Goal: Information Seeking & Learning: Learn about a topic

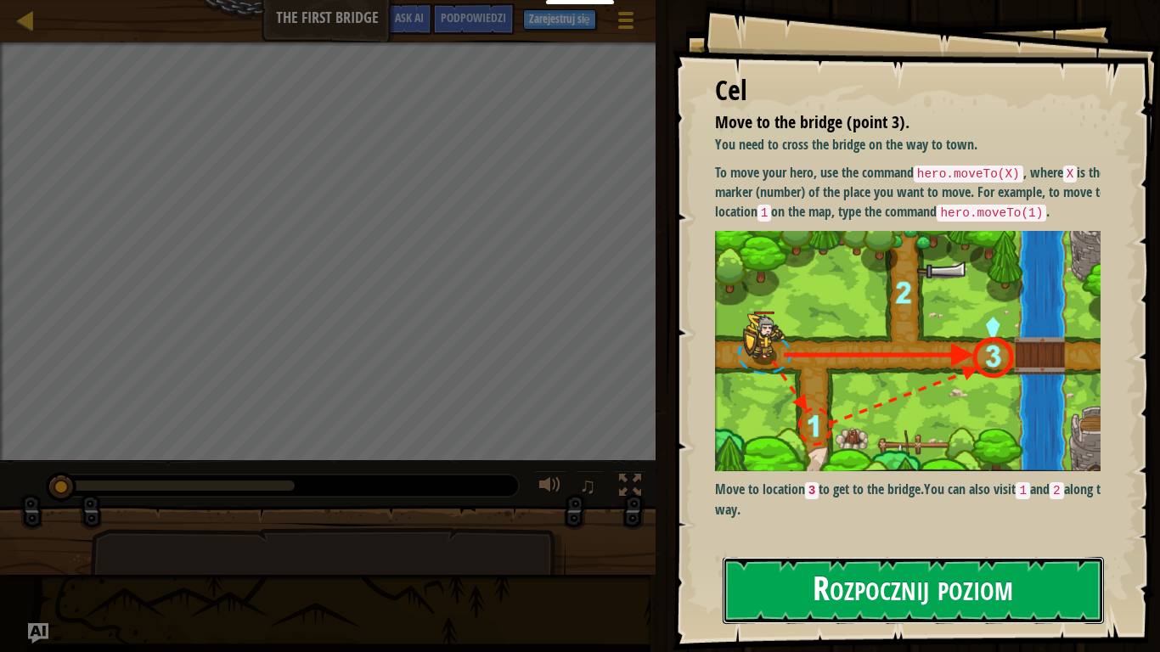
click at [796, 551] on button "Rozpocznij poziom" at bounding box center [913, 590] width 381 height 67
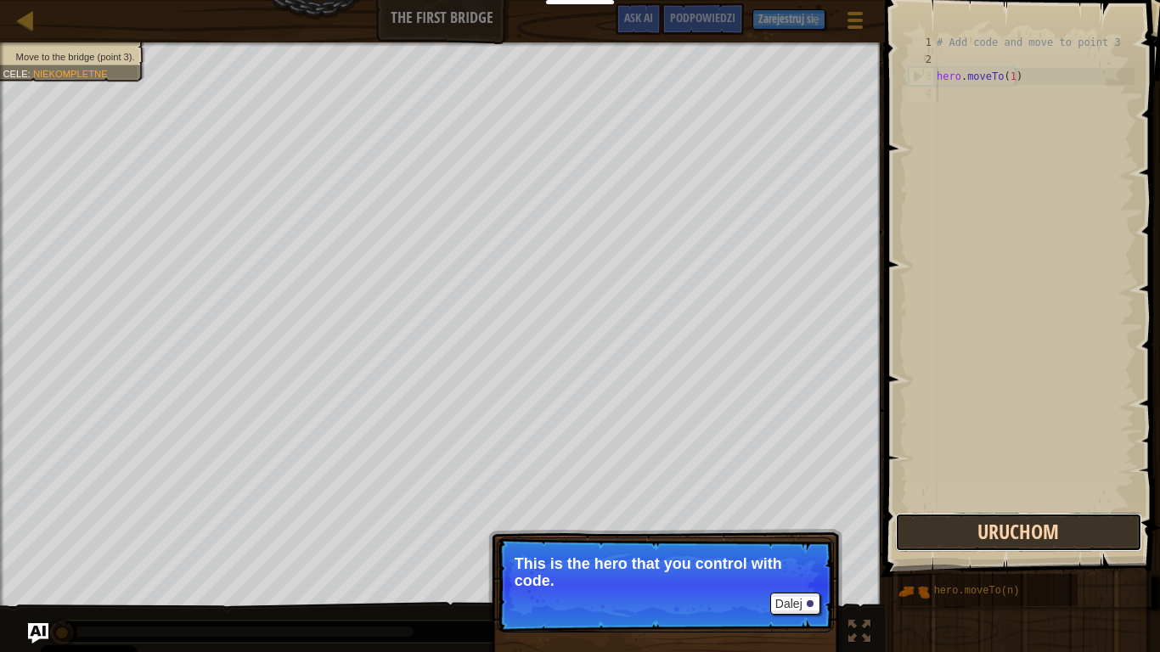
click at [1116, 538] on button "Uruchom" at bounding box center [1018, 532] width 247 height 39
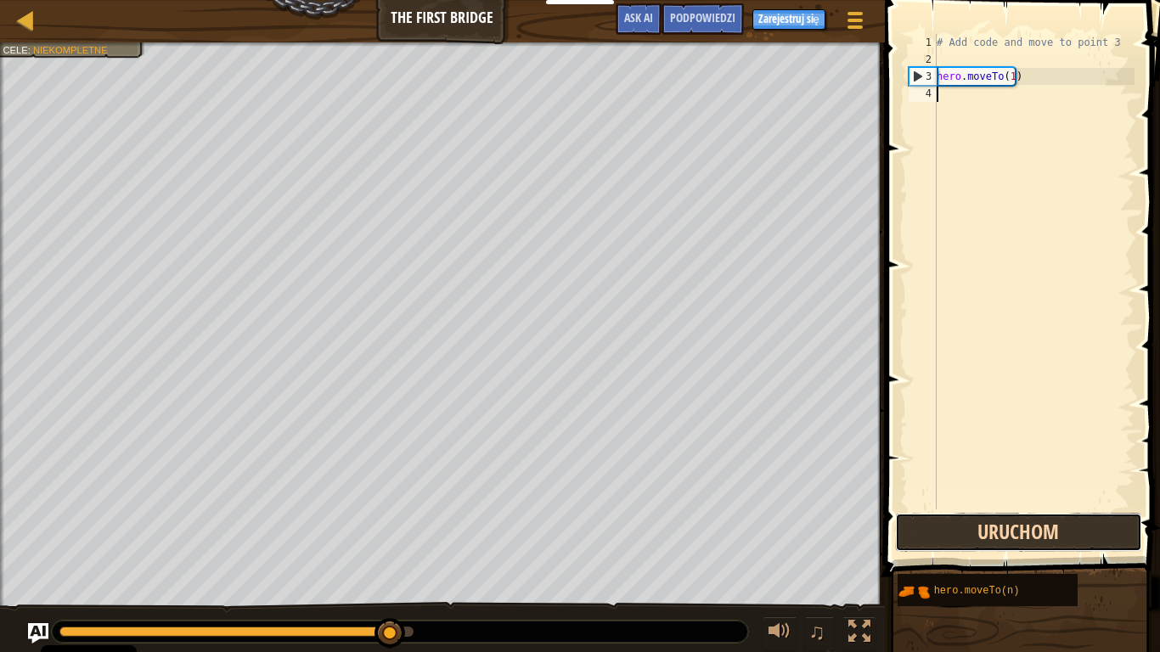
click at [1052, 540] on button "Uruchom" at bounding box center [1018, 532] width 247 height 39
click at [1032, 550] on button "Uruchom" at bounding box center [1018, 532] width 247 height 39
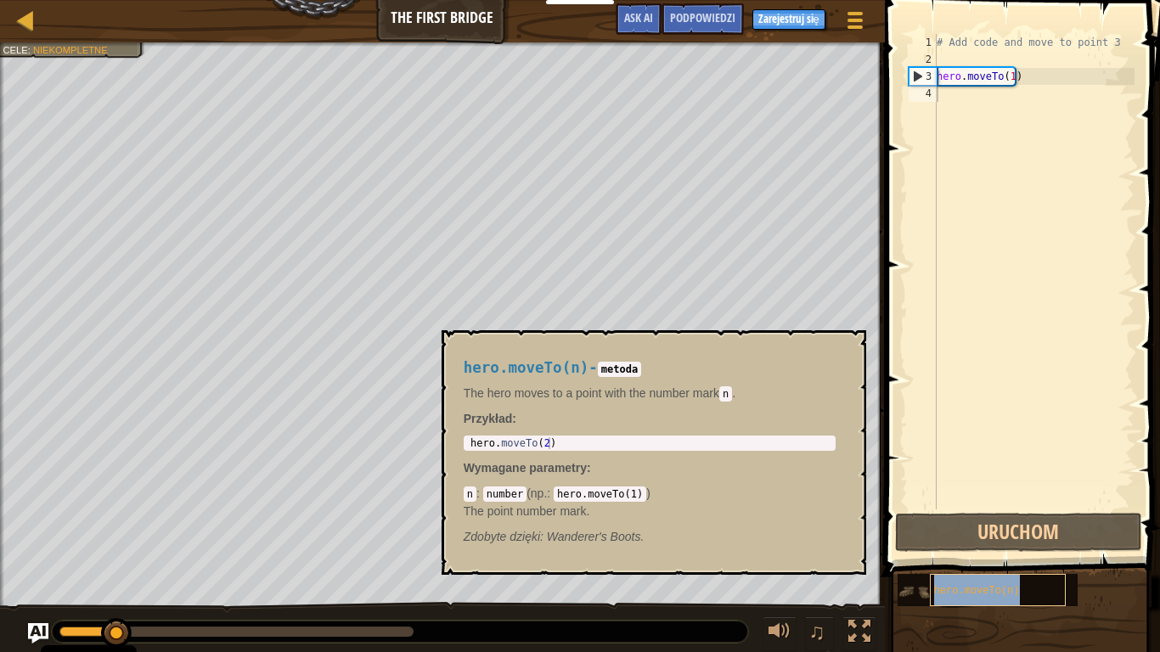
click at [1004, 551] on span "hero.moveTo(n)" at bounding box center [977, 591] width 86 height 12
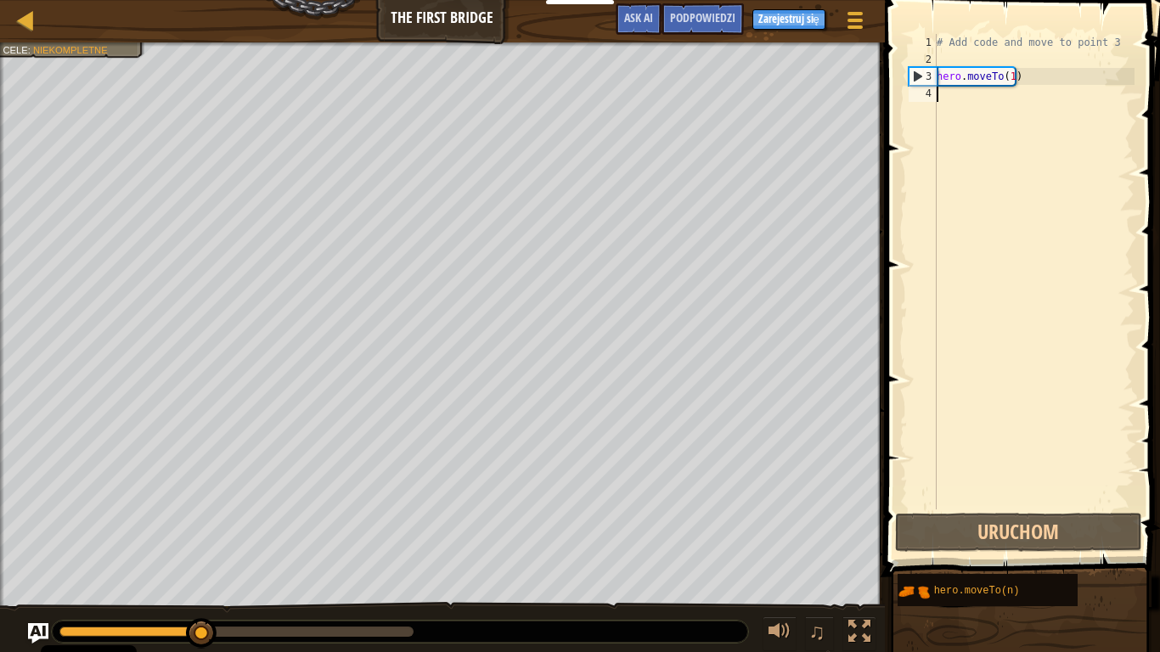
click at [951, 93] on div "# Add code and move to point 3 hero . moveTo ( 1 )" at bounding box center [1033, 288] width 201 height 509
click at [976, 78] on div "# Add code and move to point 3 hero . moveTo ( 1 )" at bounding box center [1033, 288] width 201 height 509
click at [998, 79] on div "# Add code and move to point 3 hero . moveTo ( 1 )" at bounding box center [1033, 288] width 201 height 509
click at [1009, 80] on div "# Add code and move to point 3 hero . moveTo ( 1 )" at bounding box center [1033, 288] width 201 height 509
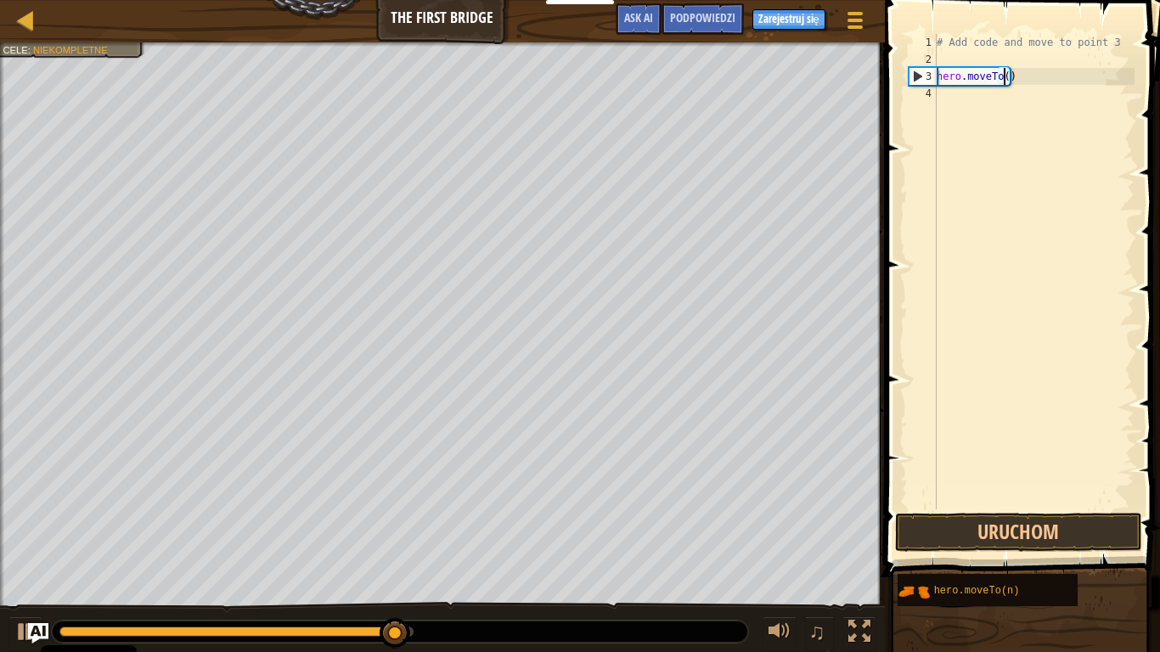
scroll to position [8, 5]
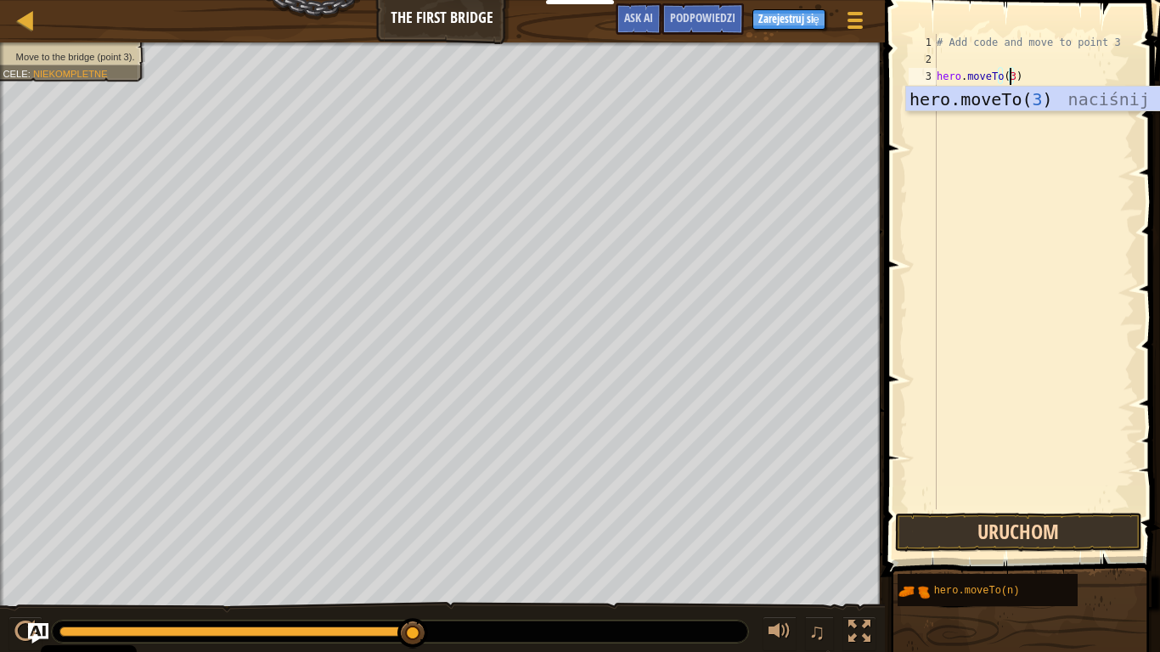
type textarea "hero.moveTo(3)"
click at [1020, 528] on button "Uruchom" at bounding box center [1018, 532] width 247 height 39
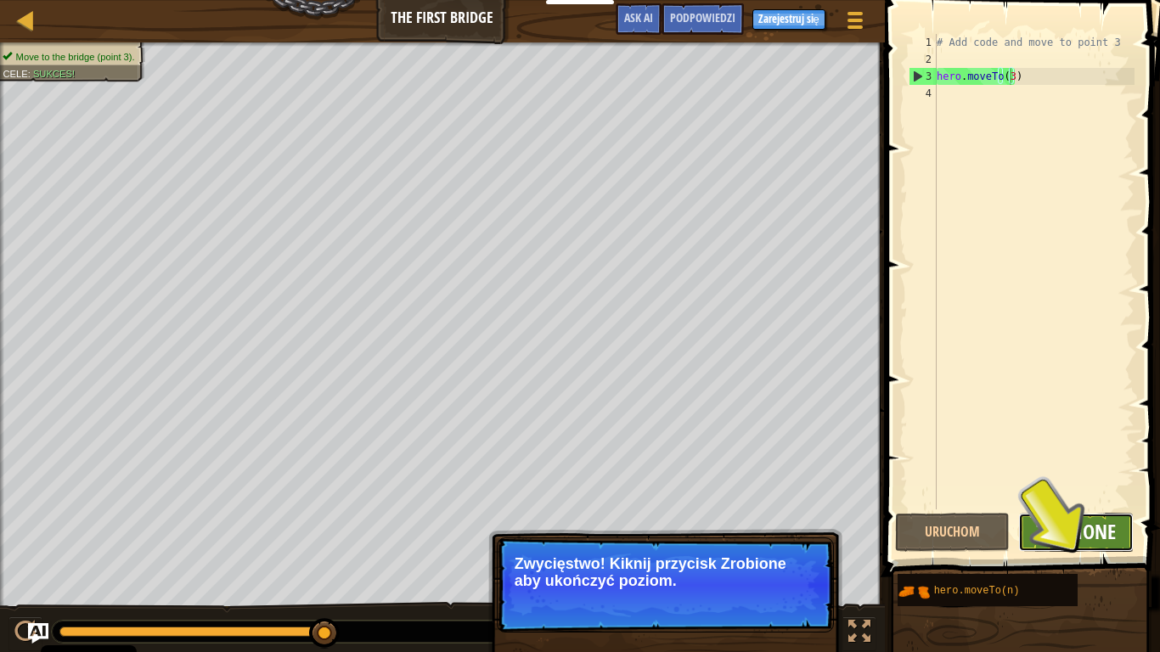
click at [1060, 535] on span "Zrobione" at bounding box center [1076, 531] width 80 height 27
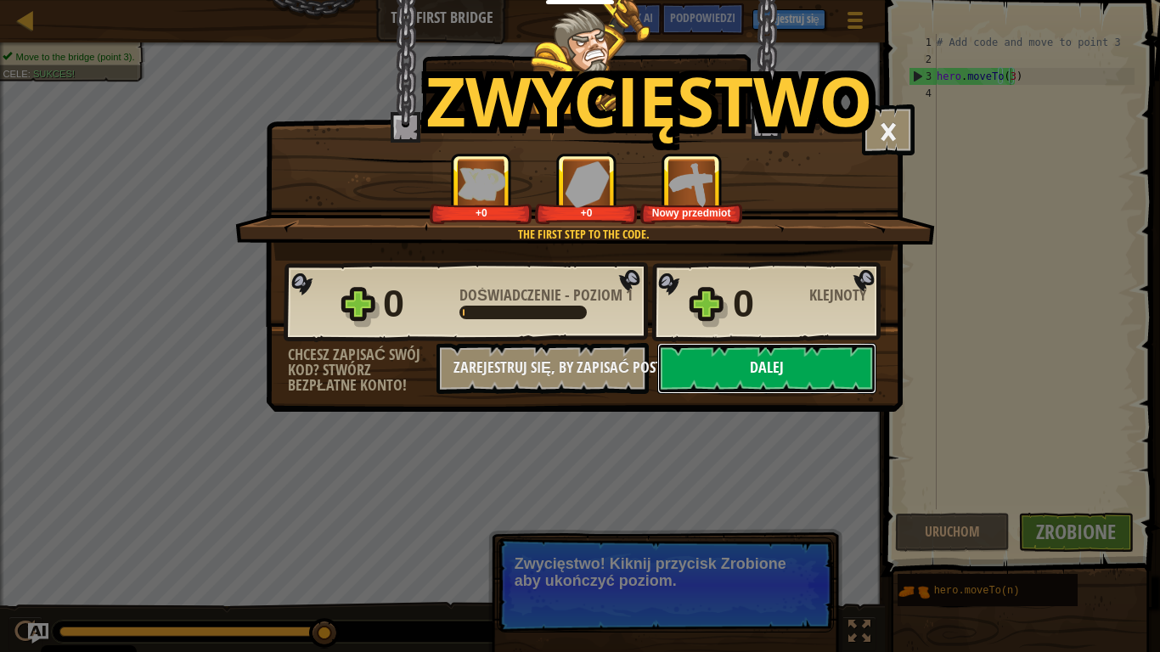
click at [789, 374] on button "Dalej" at bounding box center [766, 368] width 219 height 51
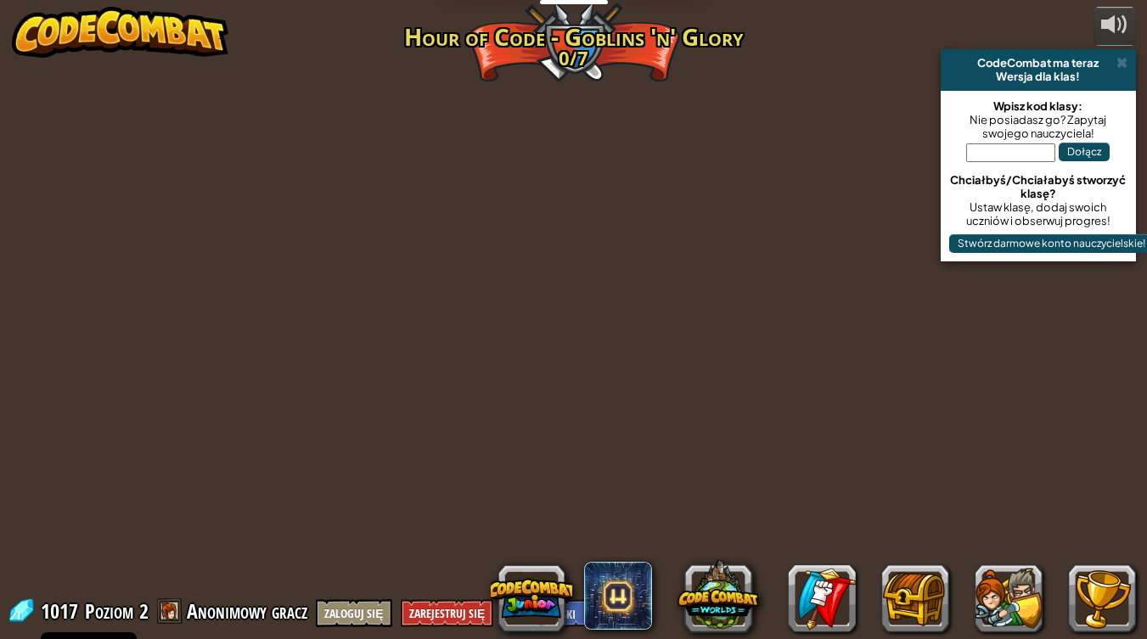
select select "pl"
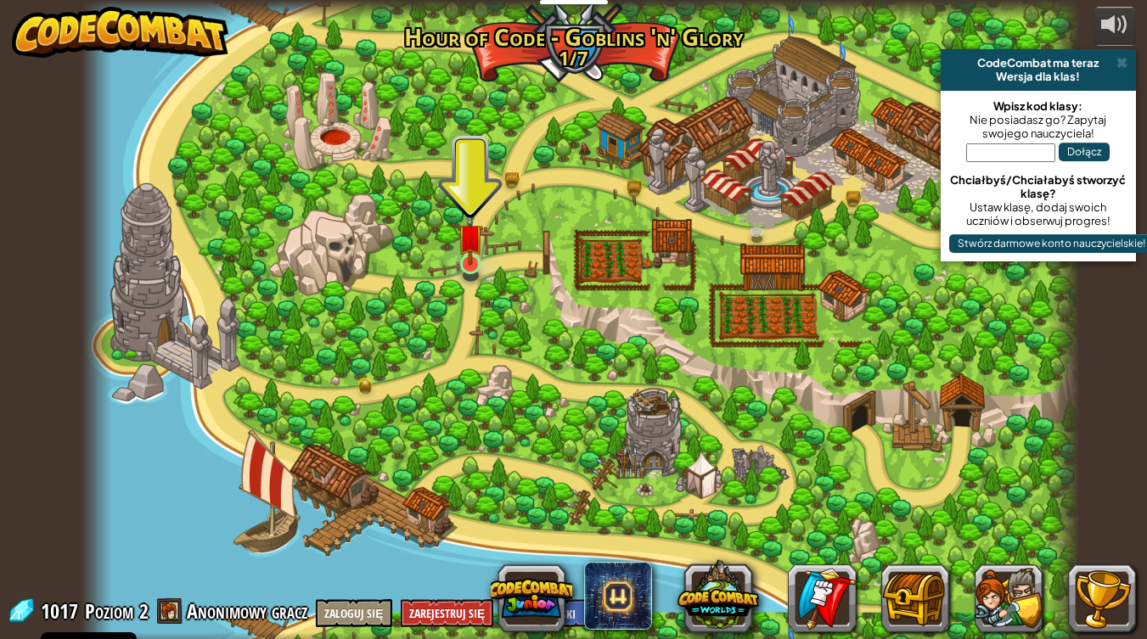
click at [458, 250] on img at bounding box center [470, 237] width 25 height 58
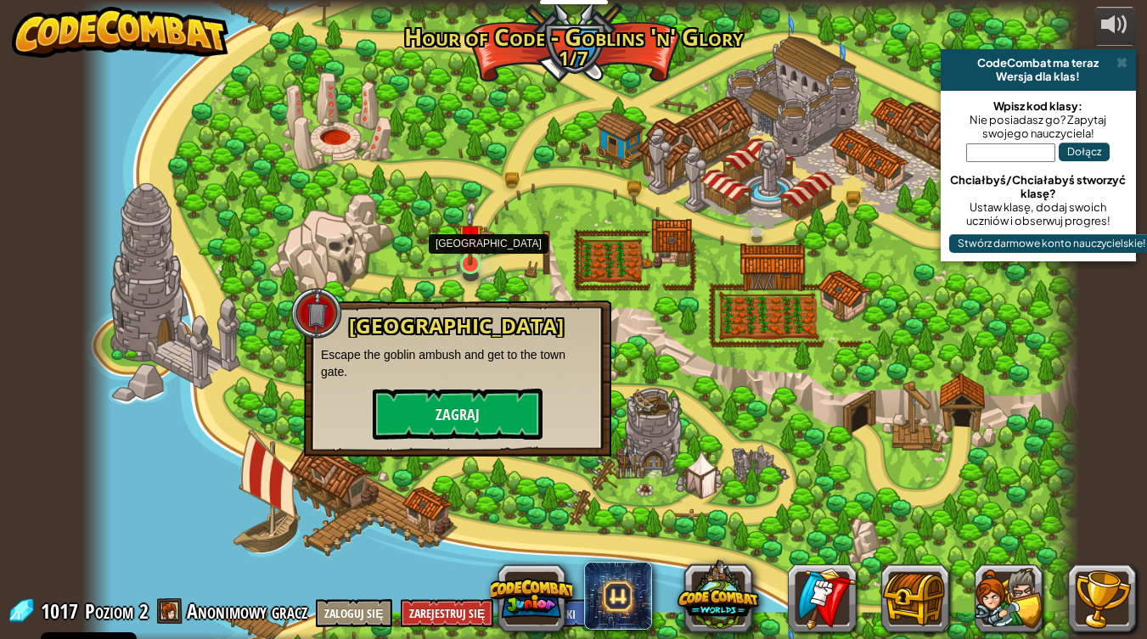
click at [458, 250] on img at bounding box center [470, 237] width 25 height 58
click at [457, 408] on button "Zagraj" at bounding box center [458, 414] width 170 height 51
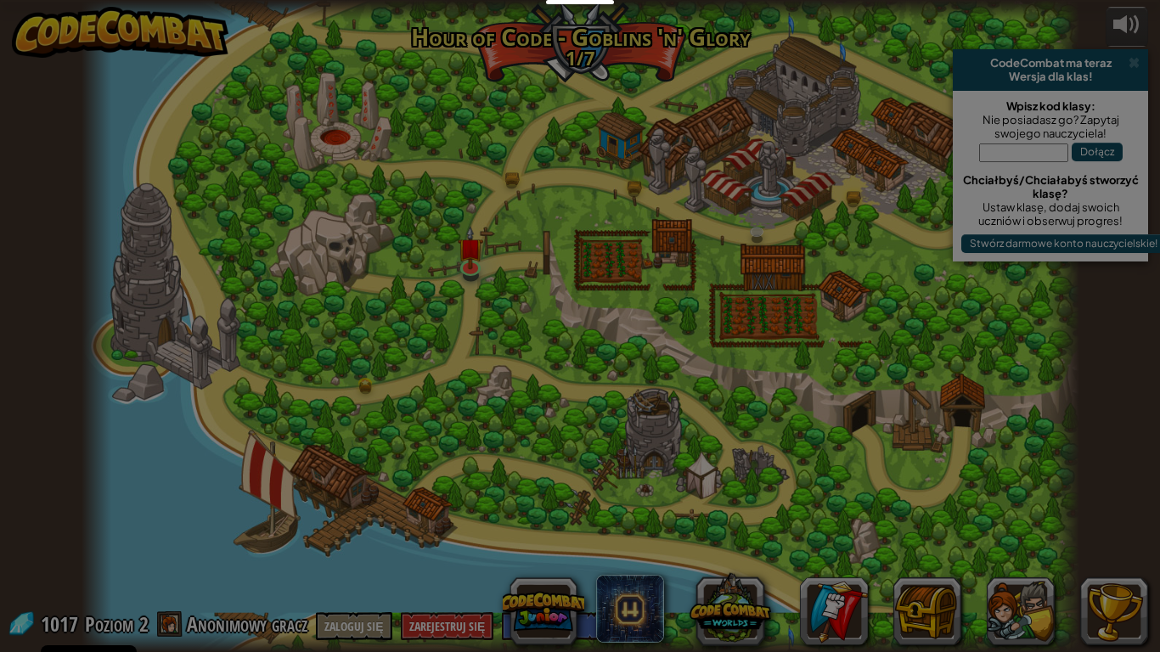
click at [456, 409] on div at bounding box center [580, 326] width 1160 height 652
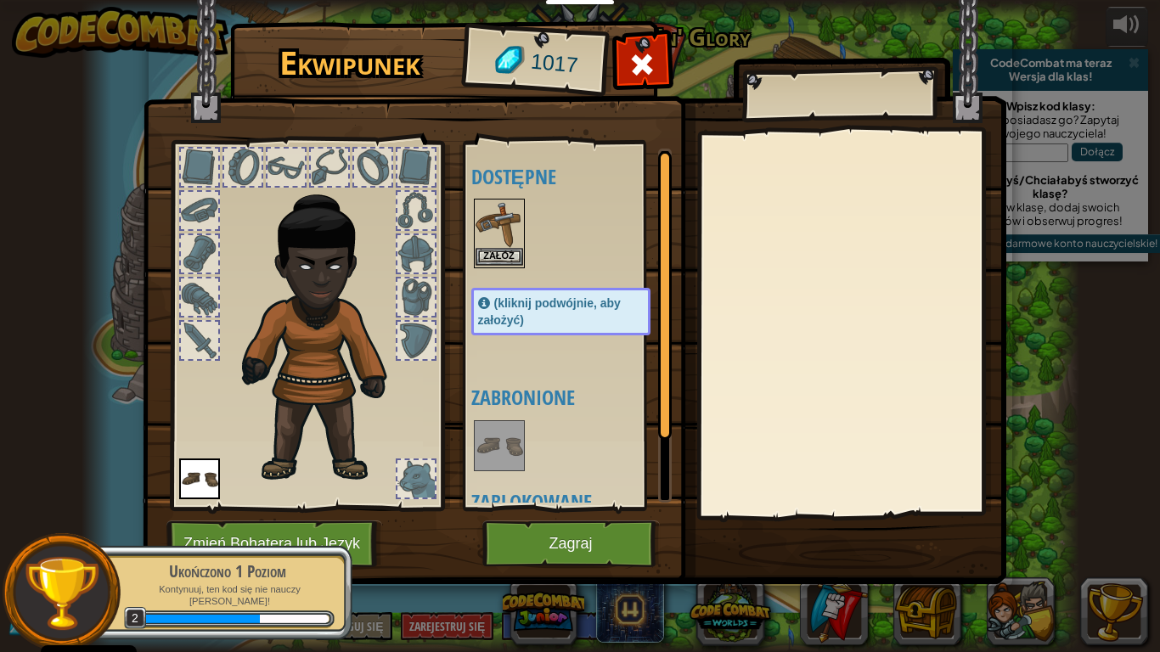
click at [514, 238] on img at bounding box center [499, 224] width 48 height 48
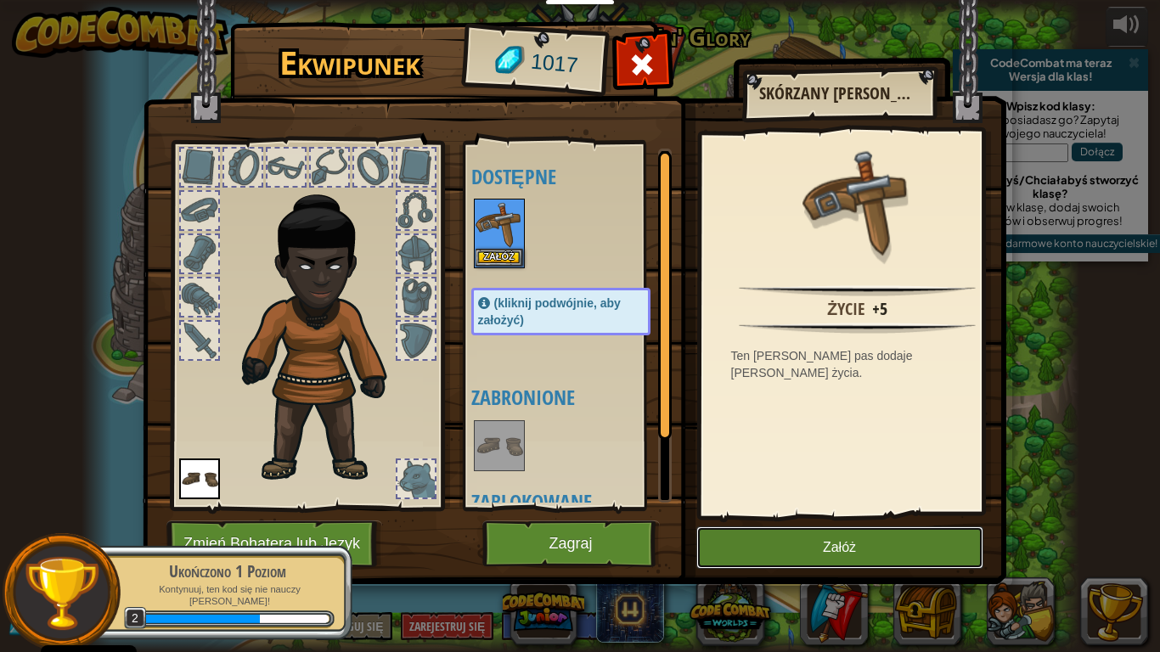
drag, startPoint x: 767, startPoint y: 560, endPoint x: 674, endPoint y: 552, distance: 92.9
click at [767, 551] on button "Załóż" at bounding box center [839, 547] width 287 height 42
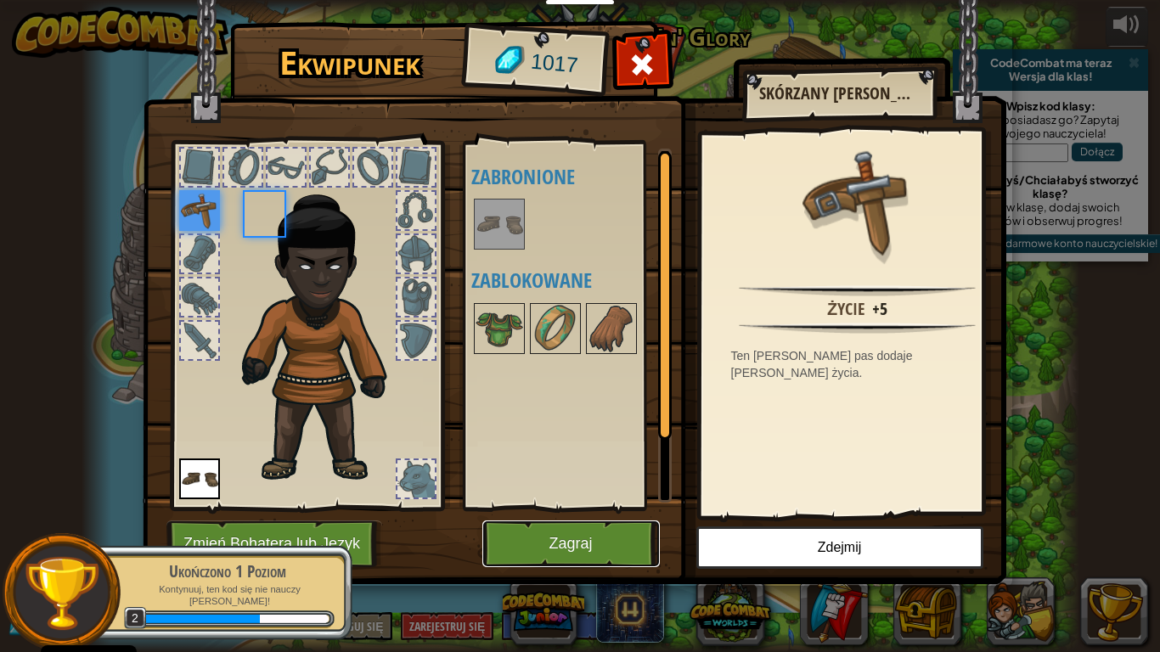
click at [624, 535] on button "Zagraj" at bounding box center [570, 543] width 177 height 47
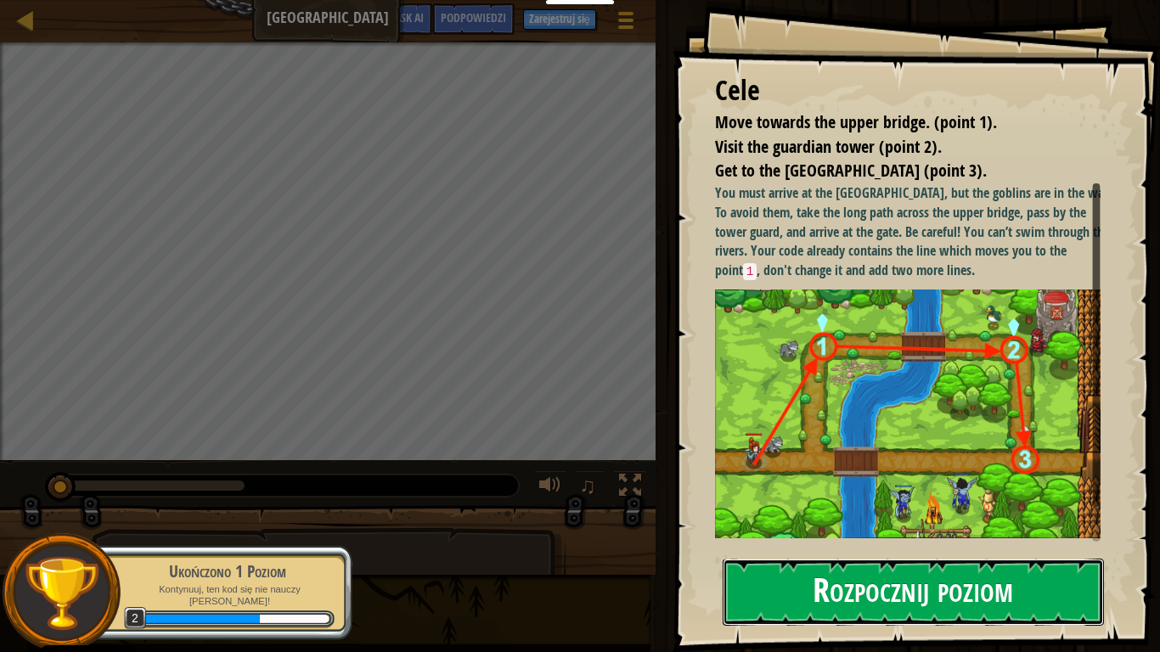
click at [788, 551] on button "Rozpocznij poziom" at bounding box center [913, 592] width 381 height 67
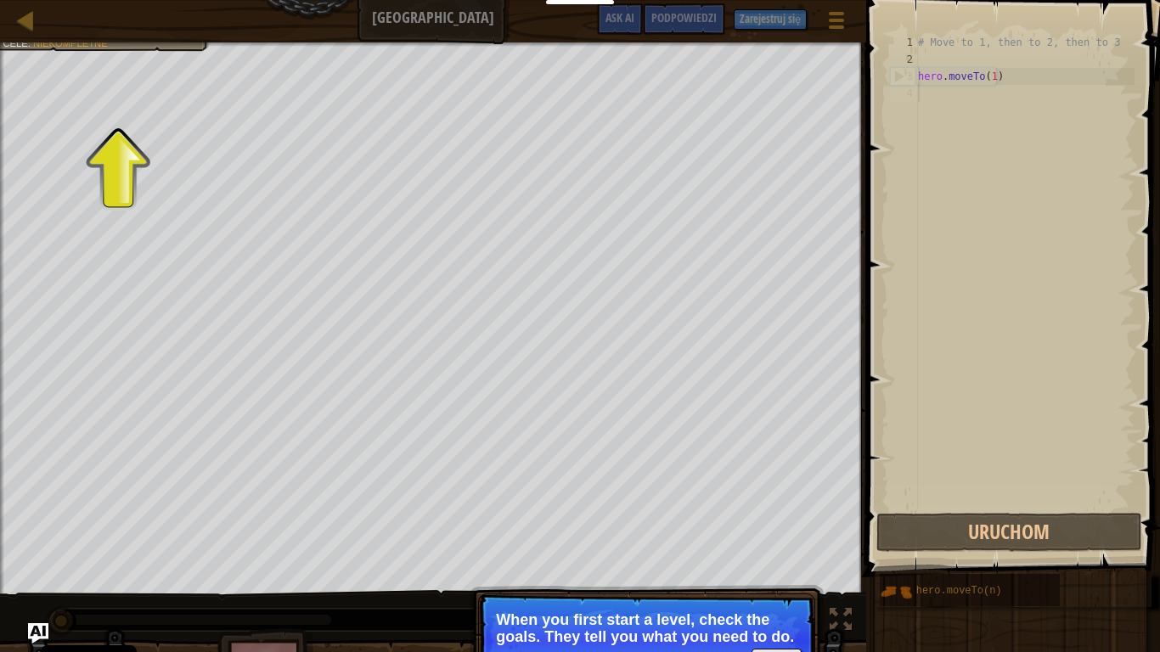
click at [697, 551] on p "When you first start a level, check the goals. They tell you what you need to d…" at bounding box center [646, 628] width 301 height 34
click at [1, 178] on div "Move towards the upper bridge. (point 1). Visit the [GEOGRAPHIC_DATA] (point 2)…" at bounding box center [433, 318] width 866 height 552
click at [71, 150] on div "Move towards the upper bridge. (point 1). Visit the [GEOGRAPHIC_DATA] (point 2)…" at bounding box center [433, 318] width 866 height 552
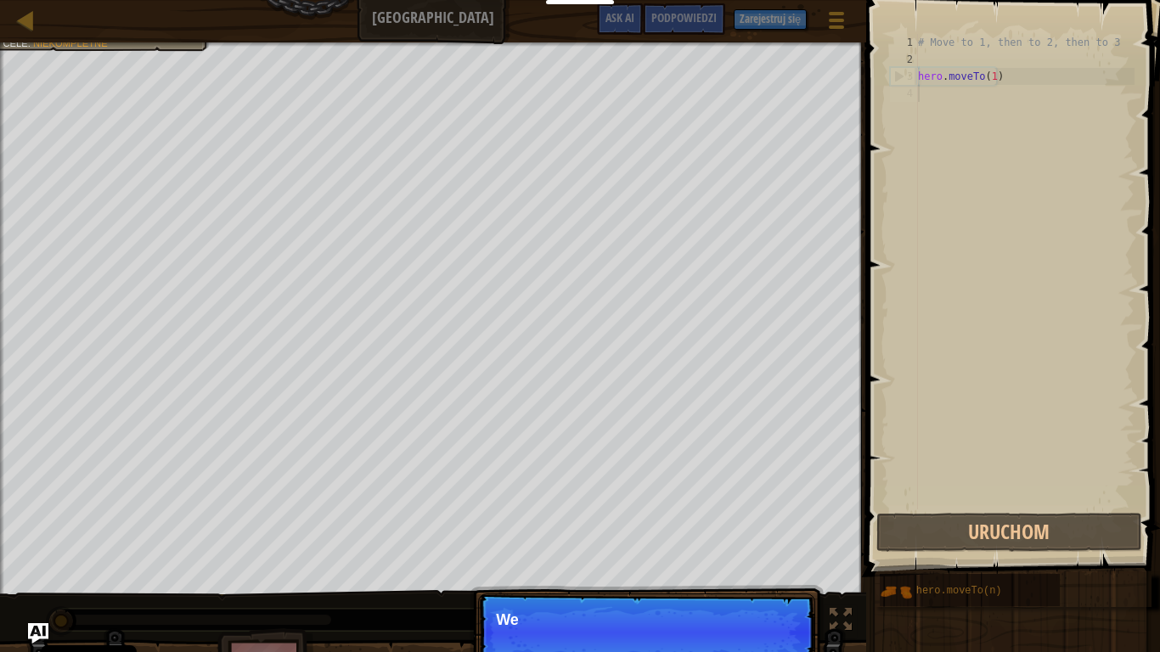
click at [97, 42] on div at bounding box center [433, 44] width 866 height 4
click at [1017, 551] on span at bounding box center [1014, 264] width 307 height 627
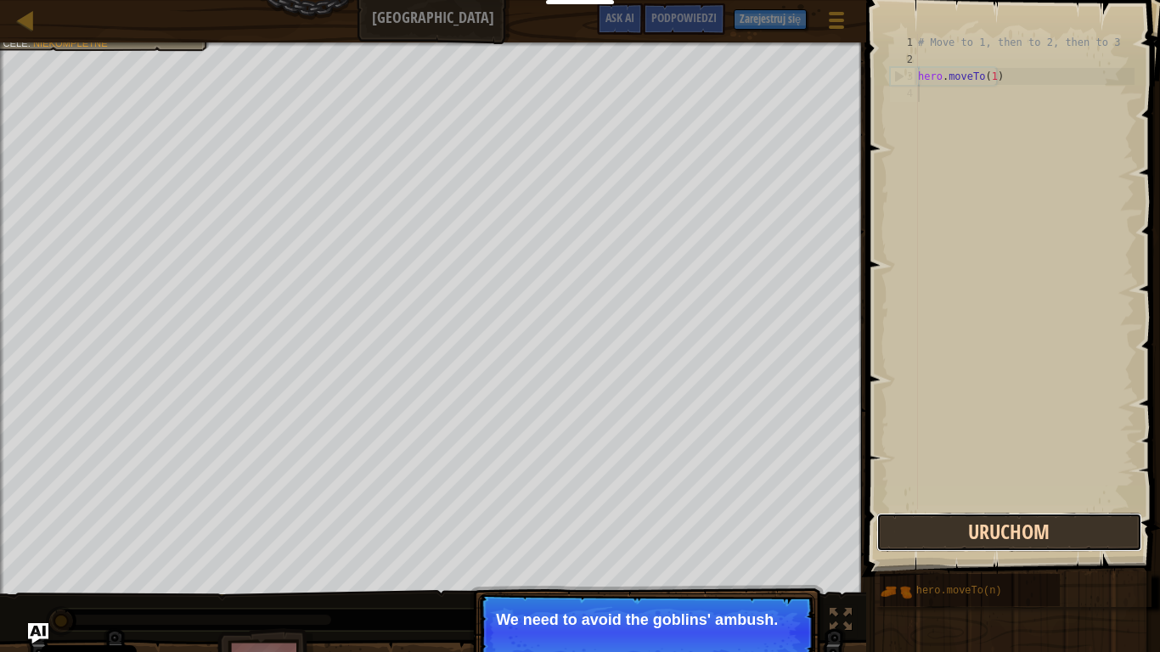
click at [1011, 540] on button "Uruchom" at bounding box center [1008, 532] width 265 height 39
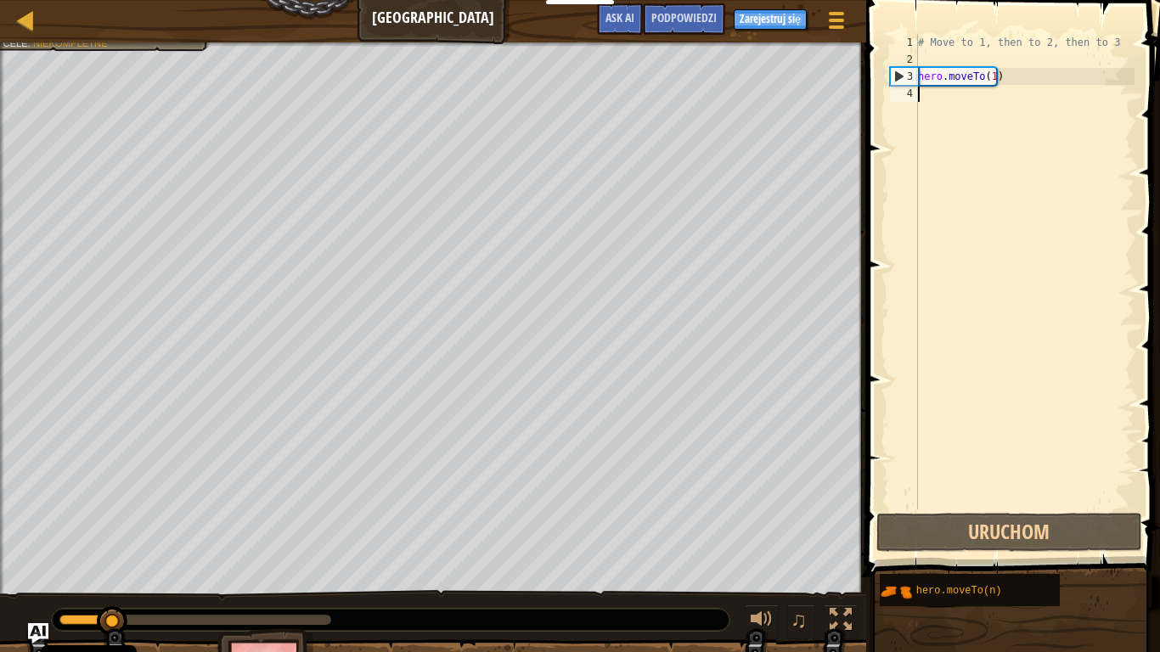
drag, startPoint x: 958, startPoint y: 166, endPoint x: 953, endPoint y: 131, distance: 35.2
click at [958, 156] on div "# Move to 1, then to 2, then to 3 hero . moveTo ( 1 )" at bounding box center [1024, 288] width 220 height 509
click at [947, 116] on div "# Move to 1, then to 2, then to 3 hero . moveTo ( 1 )" at bounding box center [1024, 288] width 220 height 509
click at [946, 111] on div "# Move to 1, then to 2, then to 3 hero . moveTo ( 1 )" at bounding box center [1024, 288] width 220 height 509
click at [993, 82] on div "# Move to 1, then to 2, then to 3 hero . moveTo ( 1 )" at bounding box center [1024, 288] width 220 height 509
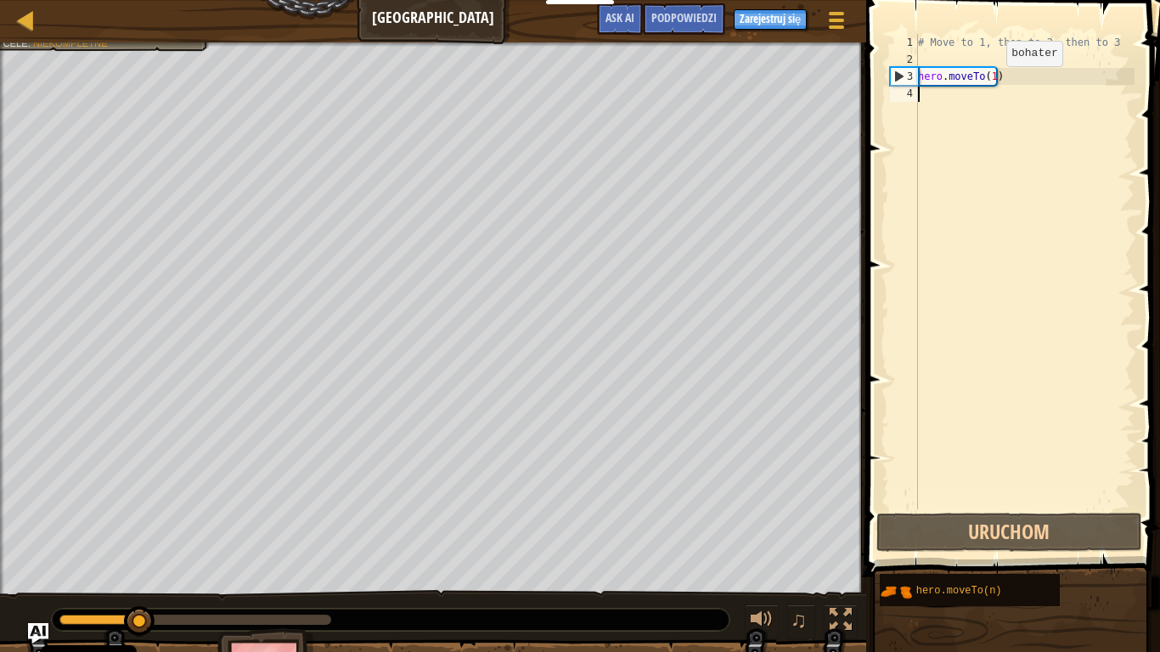
type textarea "hero.moveTo(1)"
drag, startPoint x: 1002, startPoint y: 81, endPoint x: 916, endPoint y: 84, distance: 85.8
click at [916, 84] on div "hero.moveTo(1) 1 2 3 4 # Move to 1, then to 2, then to 3 hero . moveTo ( 1 ) הה…" at bounding box center [1010, 271] width 248 height 475
click at [929, 91] on div "# Move to 1, then to 2, then to 3 hero . moveTo ( 1 )" at bounding box center [1024, 288] width 220 height 509
paste textarea "hero.moveTo(1)"
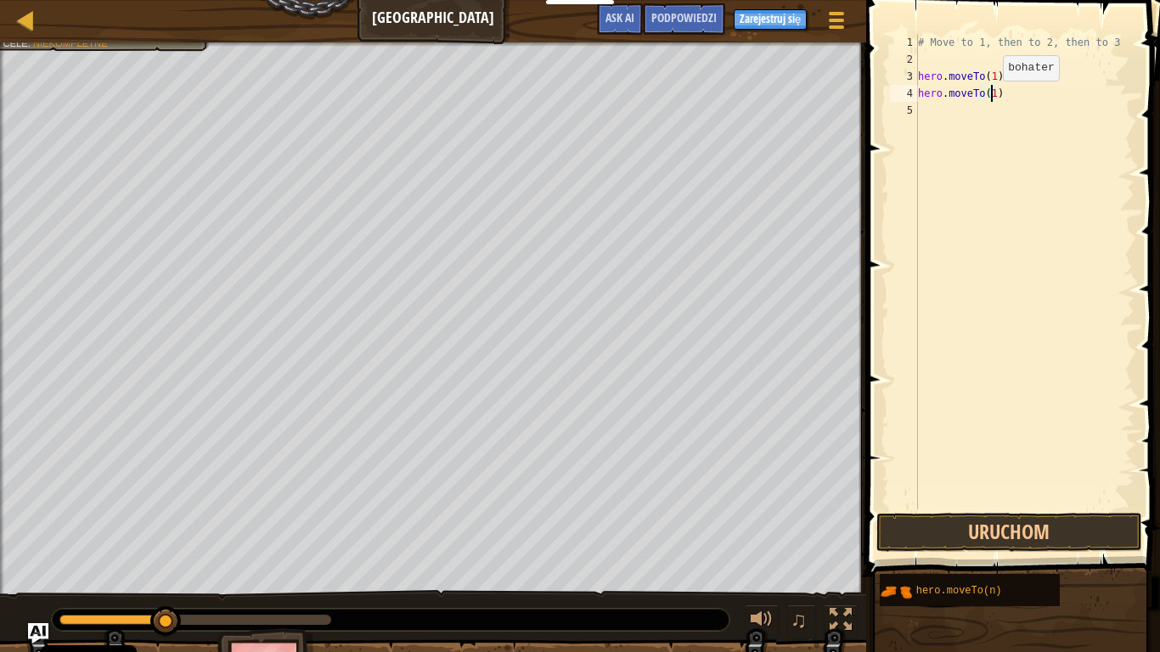
drag, startPoint x: 988, startPoint y: 98, endPoint x: 993, endPoint y: 143, distance: 45.2
click at [988, 100] on div "# Move to 1, then to 2, then to 3 hero . moveTo ( 1 ) hero . moveTo ( 1 )" at bounding box center [1024, 288] width 220 height 509
type textarea "hero.moveTo(2)"
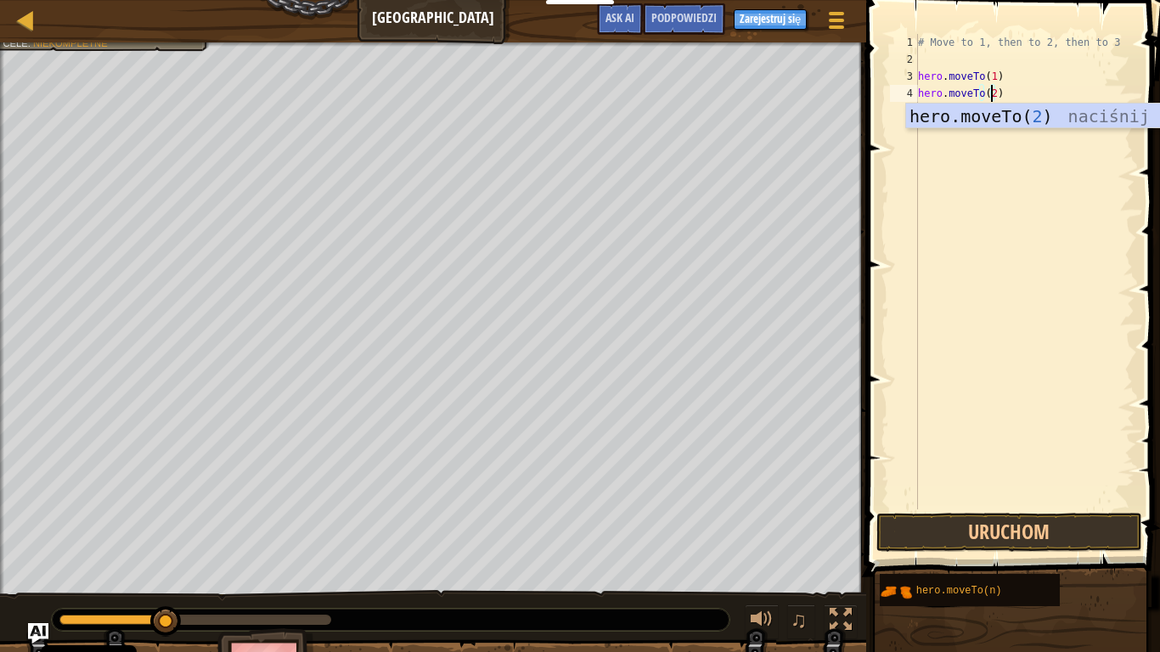
scroll to position [8, 6]
click at [993, 143] on div "# Move to 1, then to 2, then to 3 hero . moveTo ( 1 ) hero . moveTo ( 2 )" at bounding box center [1024, 288] width 220 height 509
paste textarea "hero.moveTo(1)"
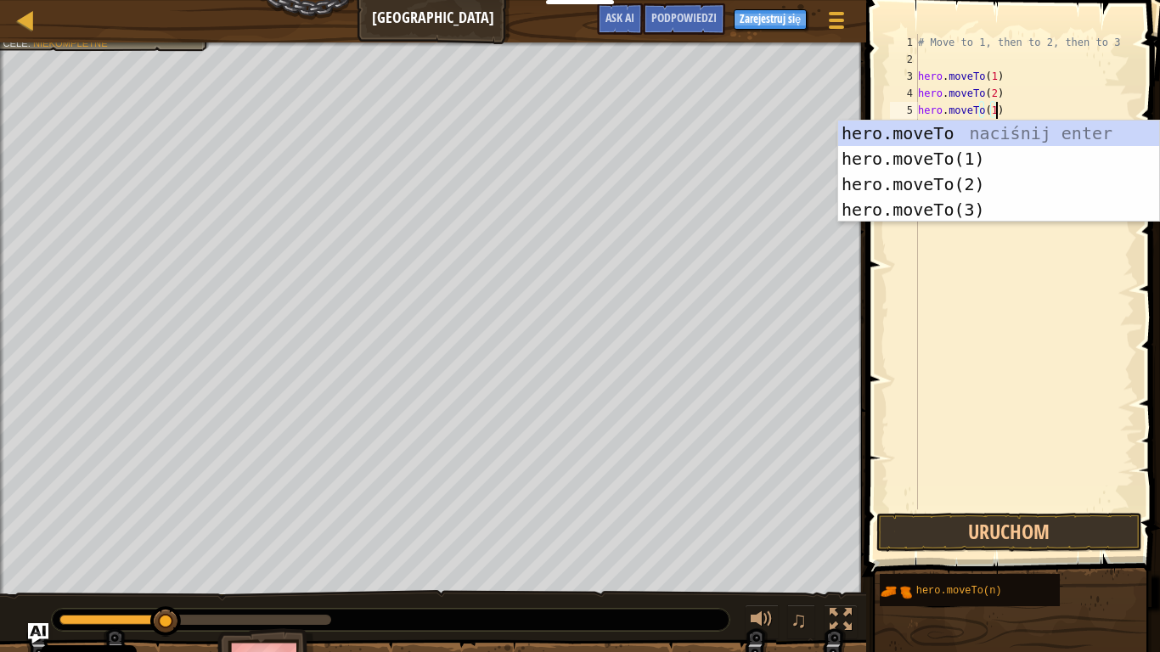
click at [994, 112] on div "# Move to 1, then to 2, then to 3 hero . moveTo ( 1 ) hero . moveTo ( 2 ) hero …" at bounding box center [1024, 288] width 220 height 509
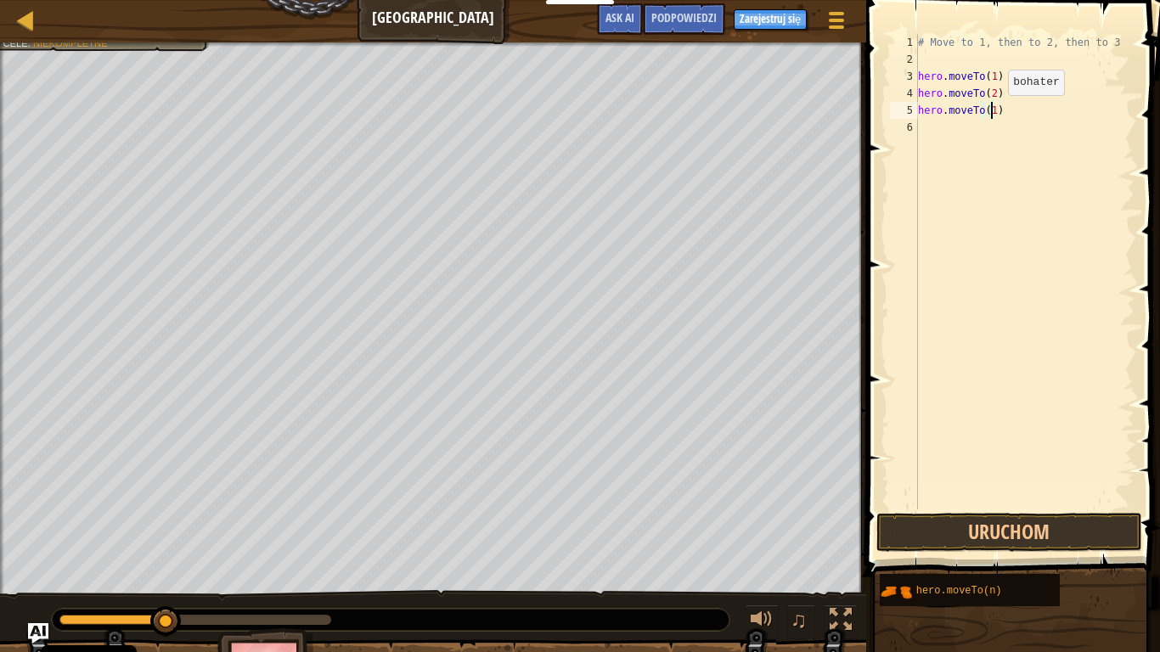
click at [993, 112] on div "# Move to 1, then to 2, then to 3 hero . moveTo ( 1 ) hero . moveTo ( 2 ) hero …" at bounding box center [1024, 288] width 220 height 509
click at [992, 112] on div "# Move to 1, then to 2, then to 3 hero . moveTo ( 1 ) hero . moveTo ( 2 ) hero …" at bounding box center [1024, 288] width 220 height 509
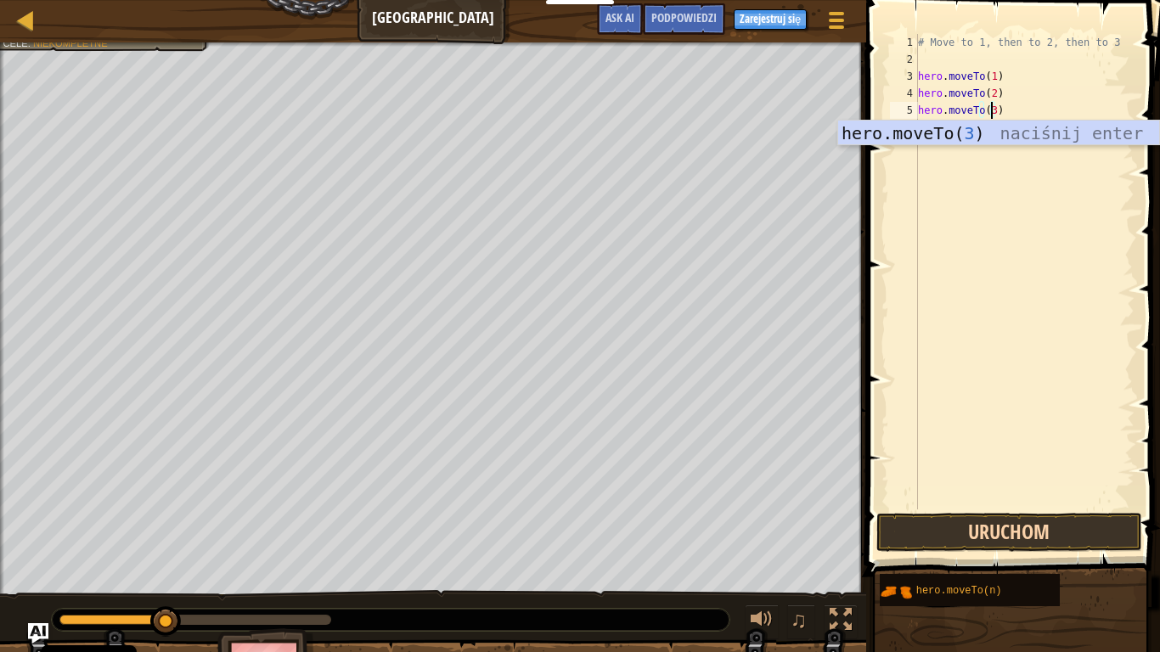
type textarea "hero.moveTo(3)"
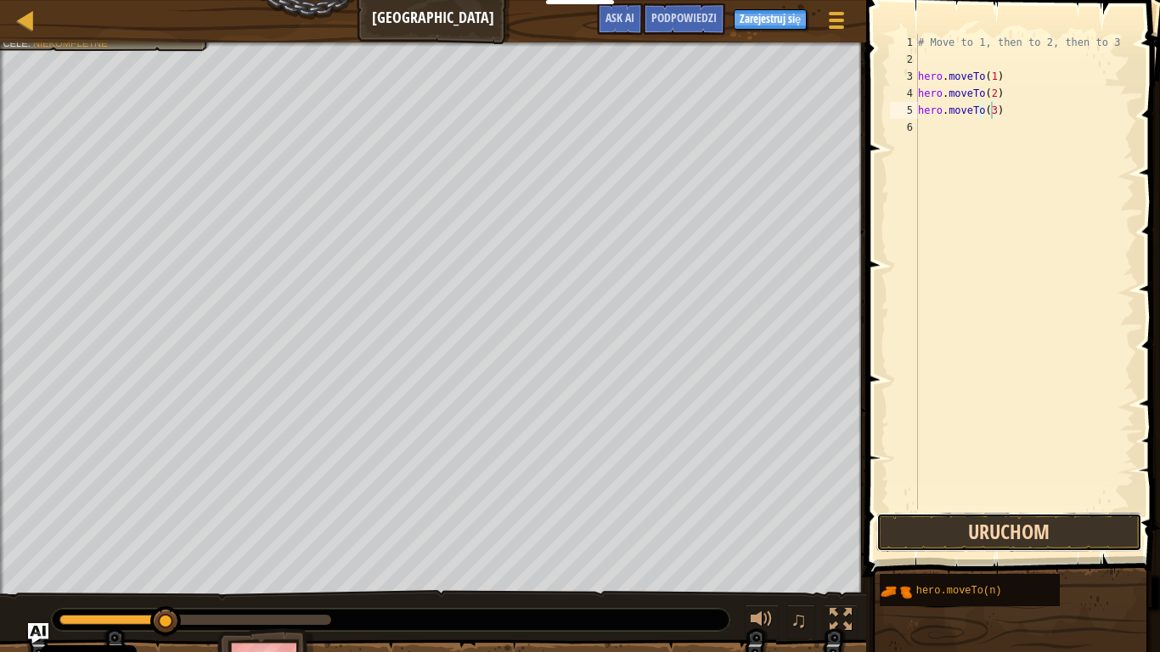
click at [1038, 527] on button "Uruchom" at bounding box center [1008, 532] width 265 height 39
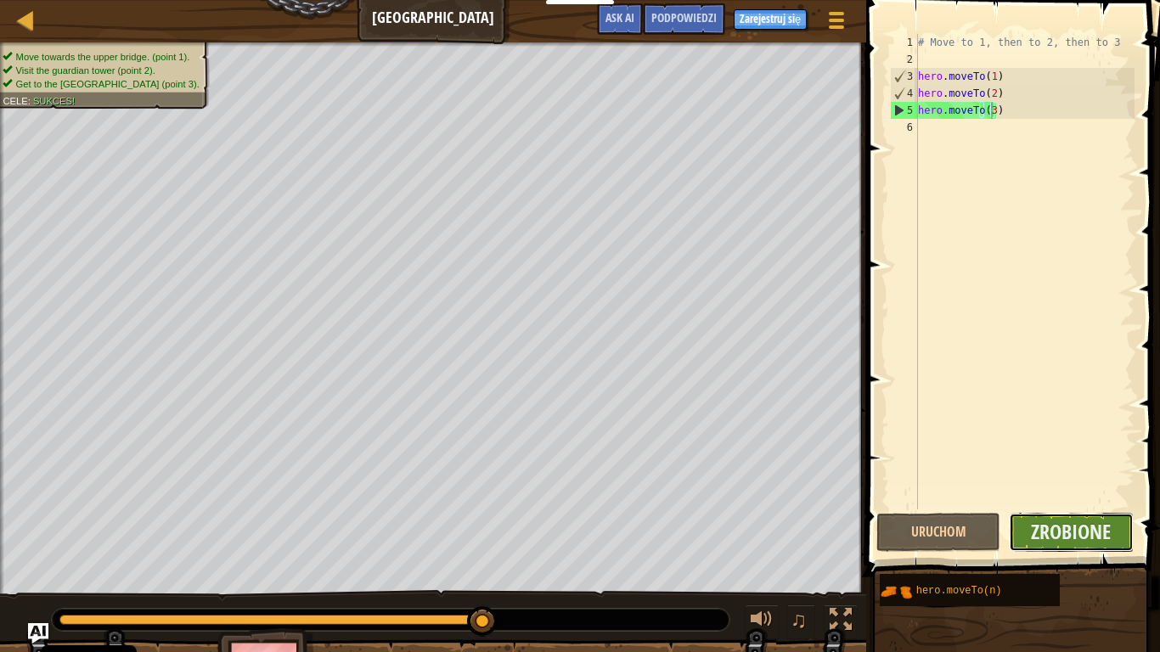
click at [1030, 524] on button "Zrobione" at bounding box center [1071, 532] width 124 height 39
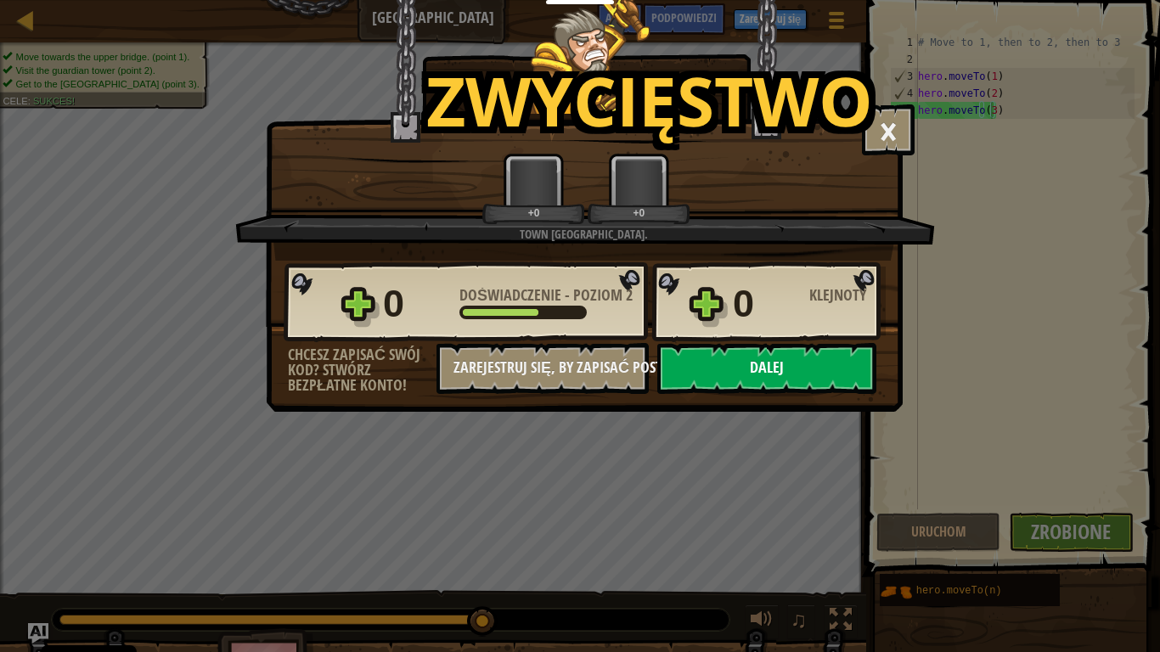
click at [775, 386] on button "Dalej" at bounding box center [766, 368] width 219 height 51
select select "pl"
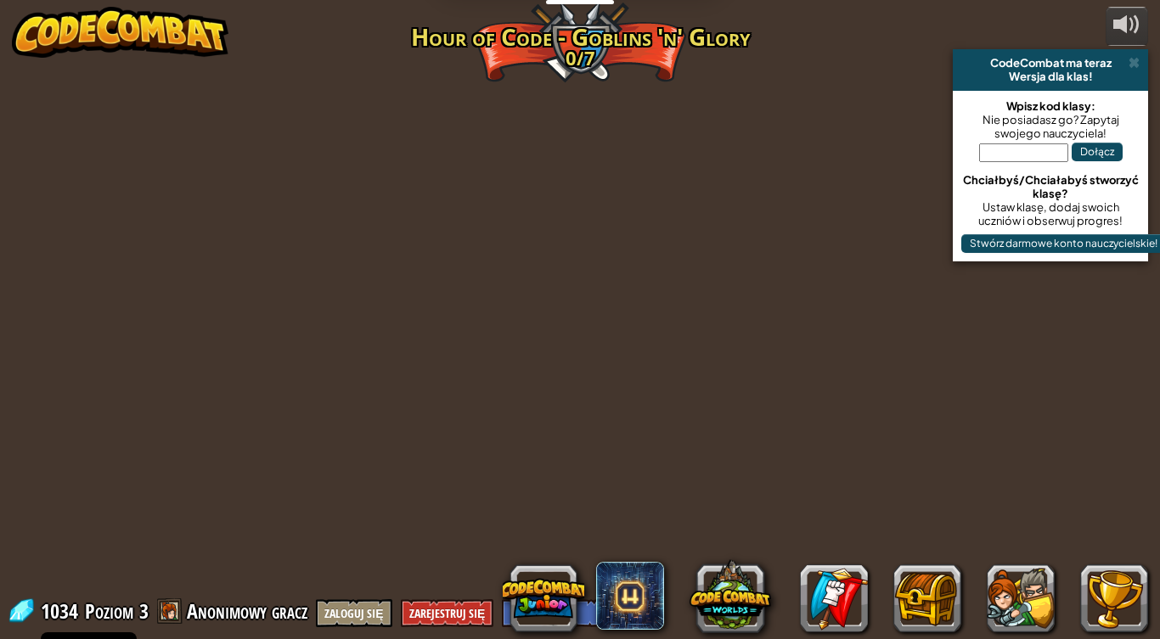
select select "pl"
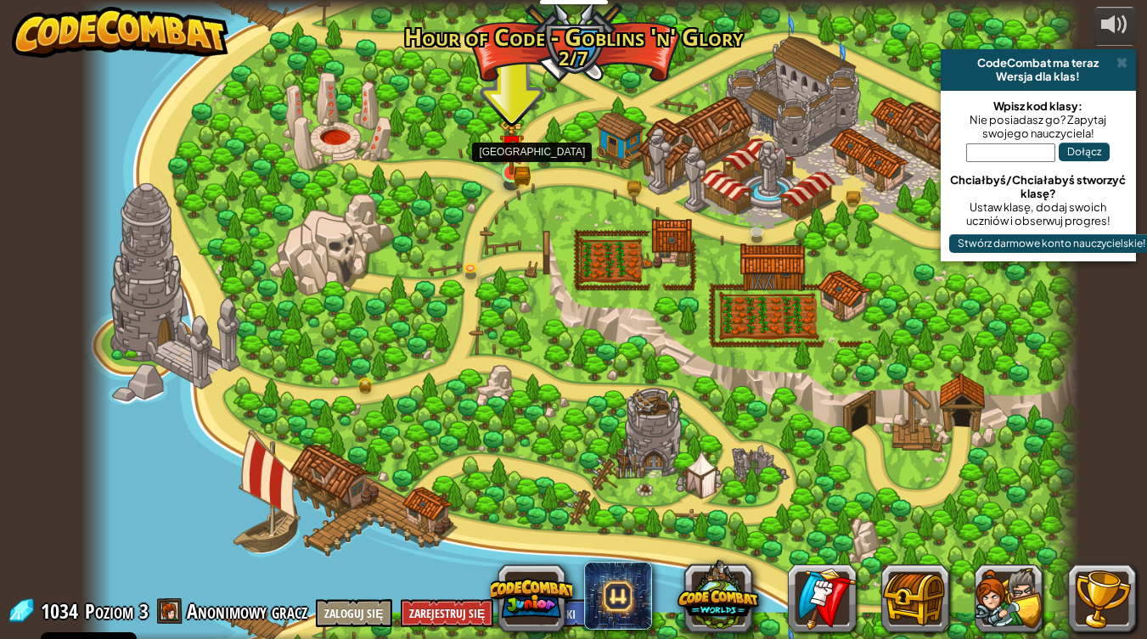
click at [513, 155] on img at bounding box center [511, 147] width 15 height 15
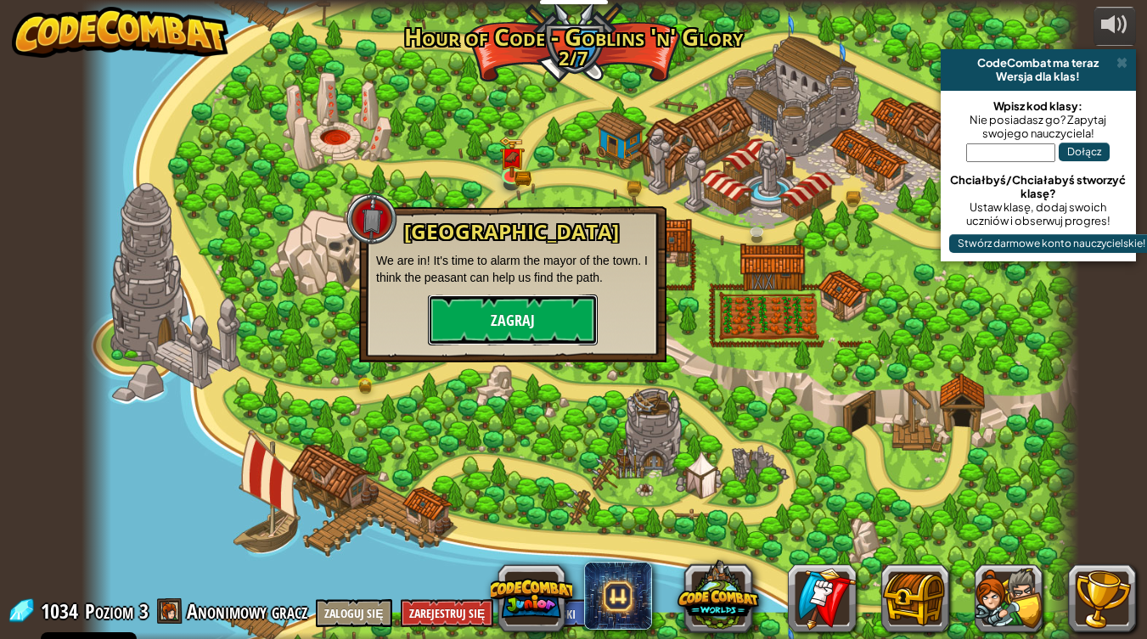
click at [537, 314] on button "Zagraj" at bounding box center [513, 320] width 170 height 51
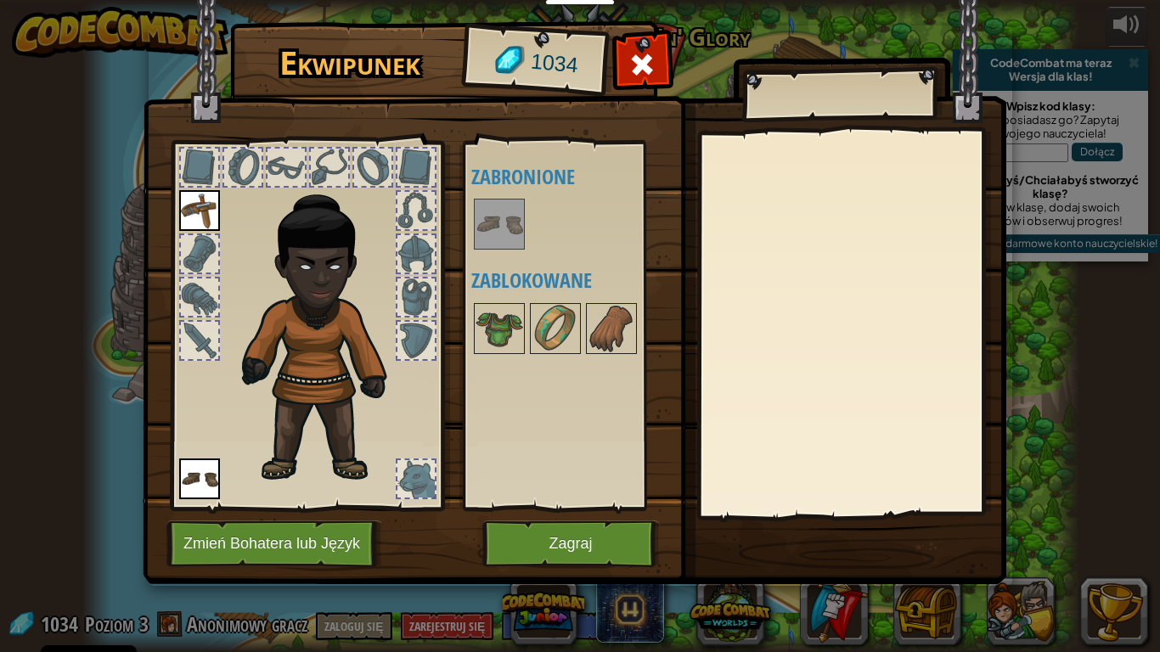
drag, startPoint x: 498, startPoint y: 213, endPoint x: 528, endPoint y: 338, distance: 128.5
click at [498, 212] on img at bounding box center [499, 224] width 48 height 48
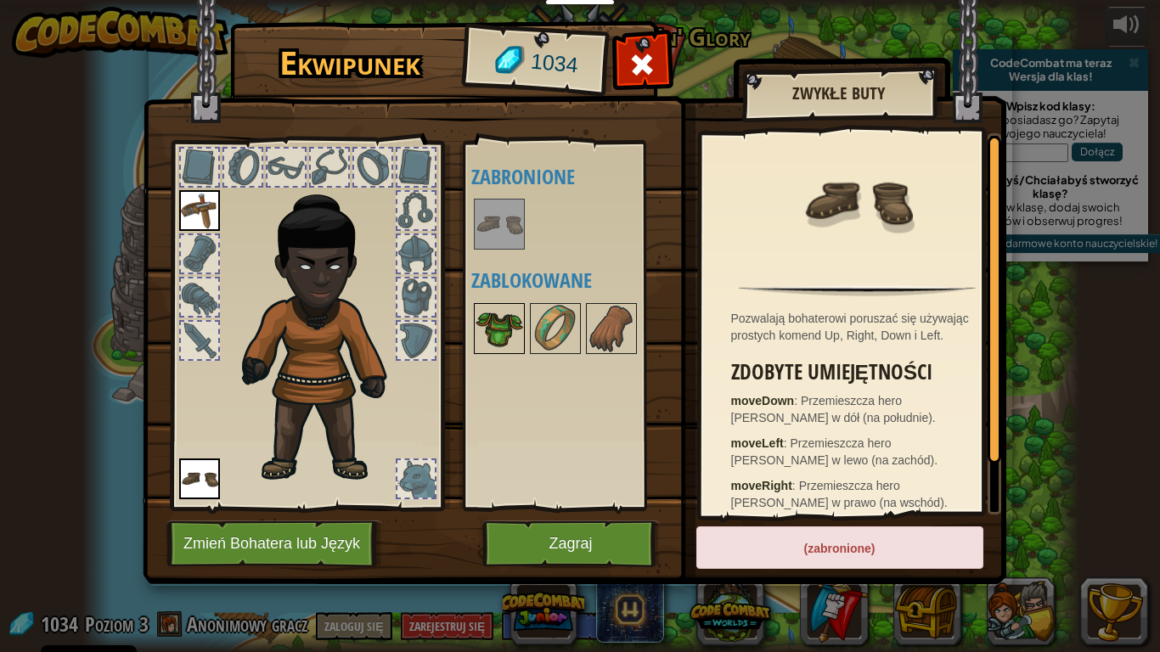
click at [510, 333] on img at bounding box center [499, 329] width 48 height 48
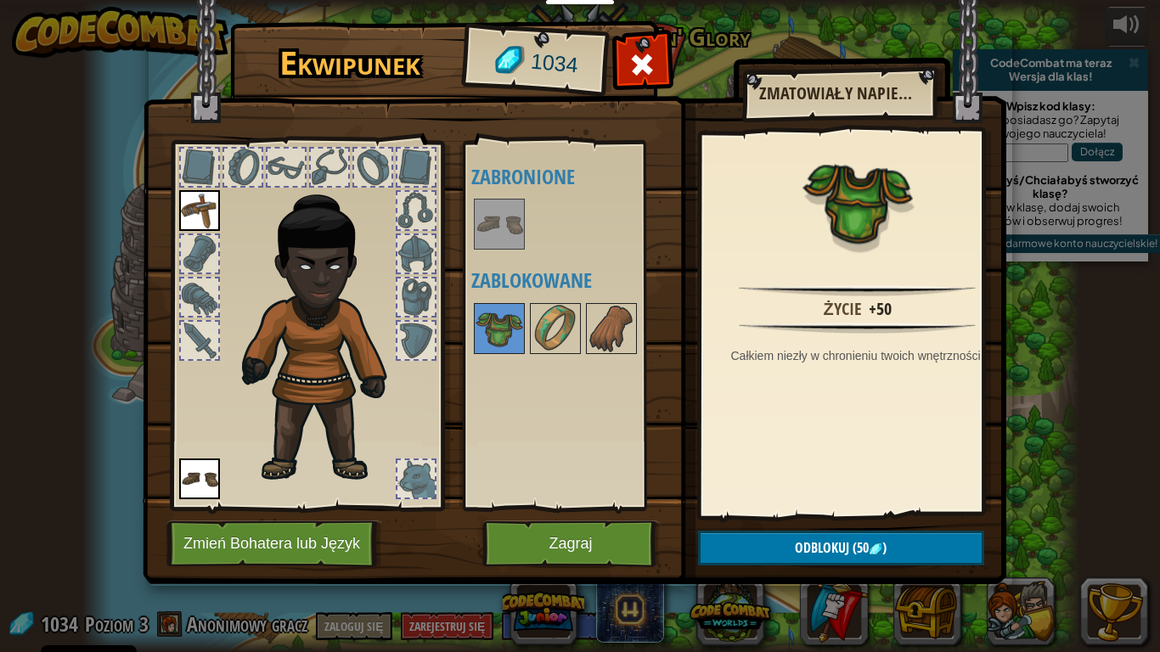
click at [514, 207] on img at bounding box center [499, 224] width 48 height 48
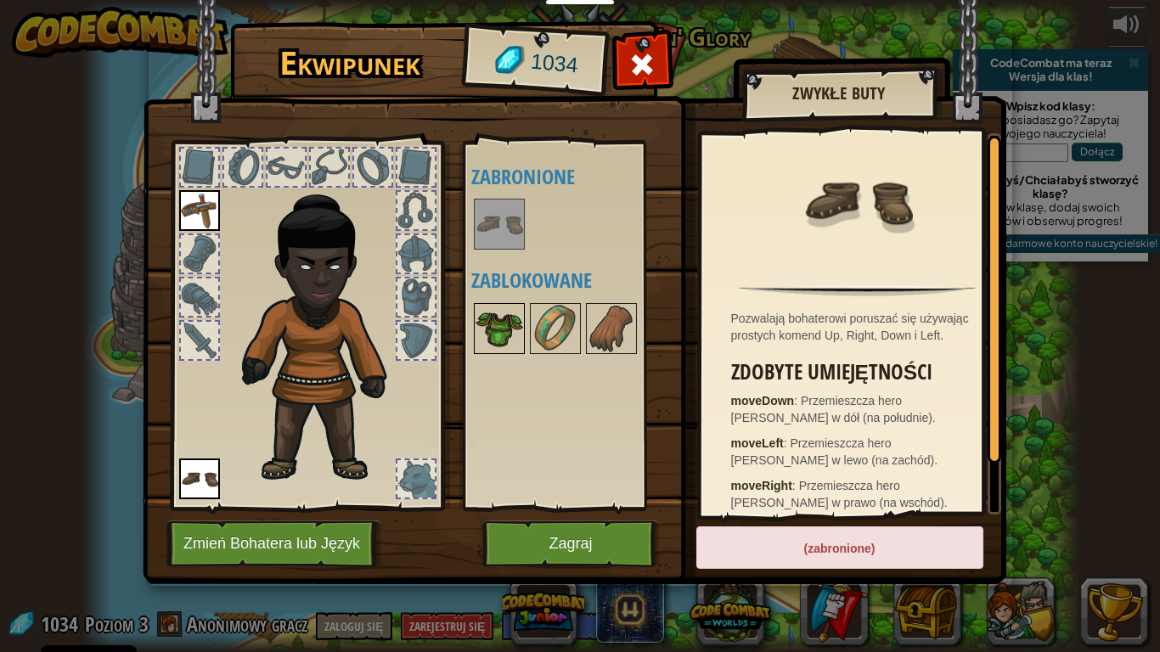
drag, startPoint x: 486, startPoint y: 258, endPoint x: 515, endPoint y: 326, distance: 73.8
click at [494, 287] on div "Dostępne Załóż (kliknij podwójnie, aby założyć) Zabronione Zablokowane" at bounding box center [577, 326] width 213 height 354
click at [515, 326] on img at bounding box center [499, 329] width 48 height 48
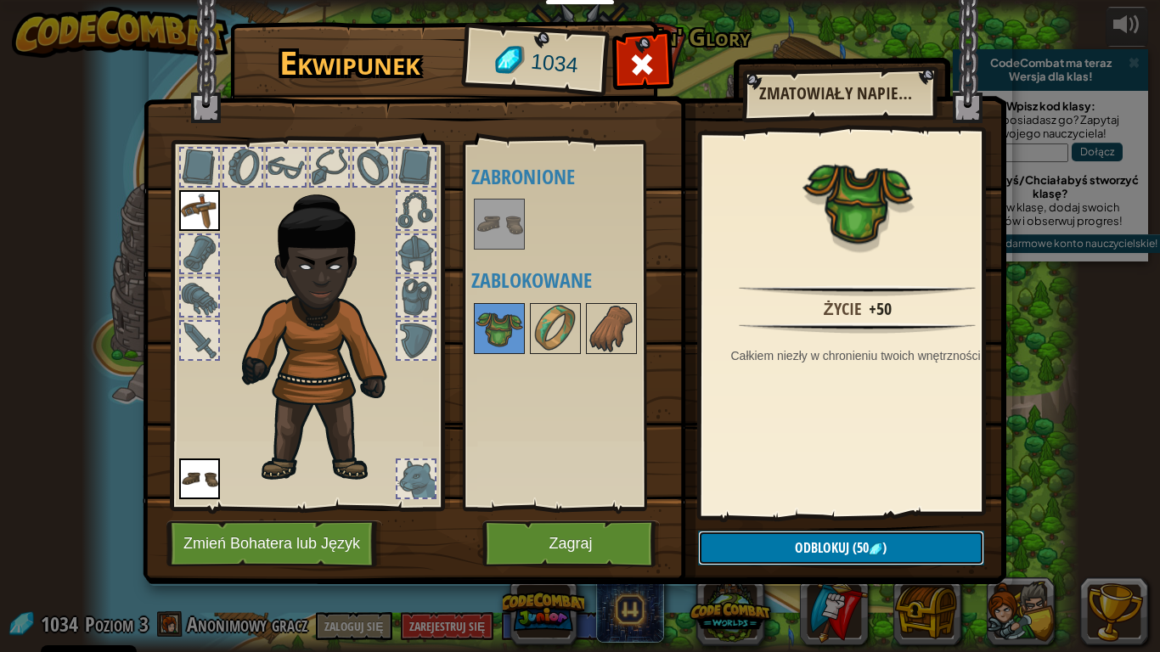
click at [815, 538] on span "Odblokuj" at bounding box center [822, 547] width 54 height 19
drag, startPoint x: 764, startPoint y: 544, endPoint x: 699, endPoint y: 499, distance: 79.4
click at [764, 546] on button "Potwierdź" at bounding box center [841, 548] width 286 height 35
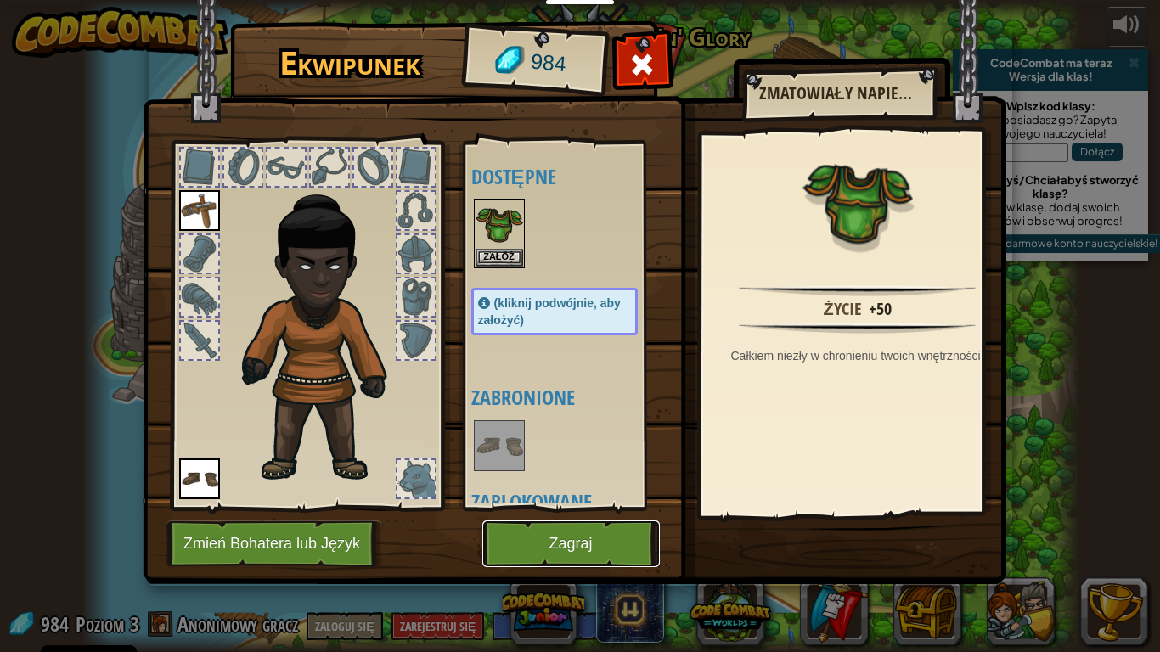
click at [589, 551] on button "Zagraj" at bounding box center [570, 543] width 177 height 47
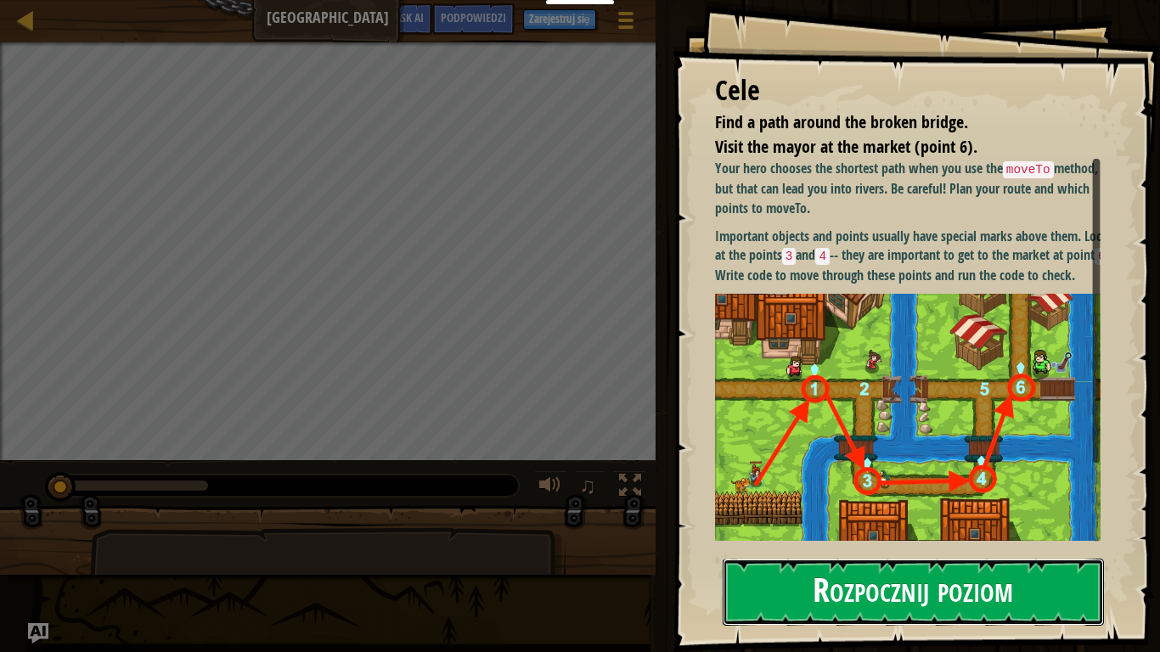
click at [812, 551] on button "Rozpocznij poziom" at bounding box center [913, 592] width 381 height 67
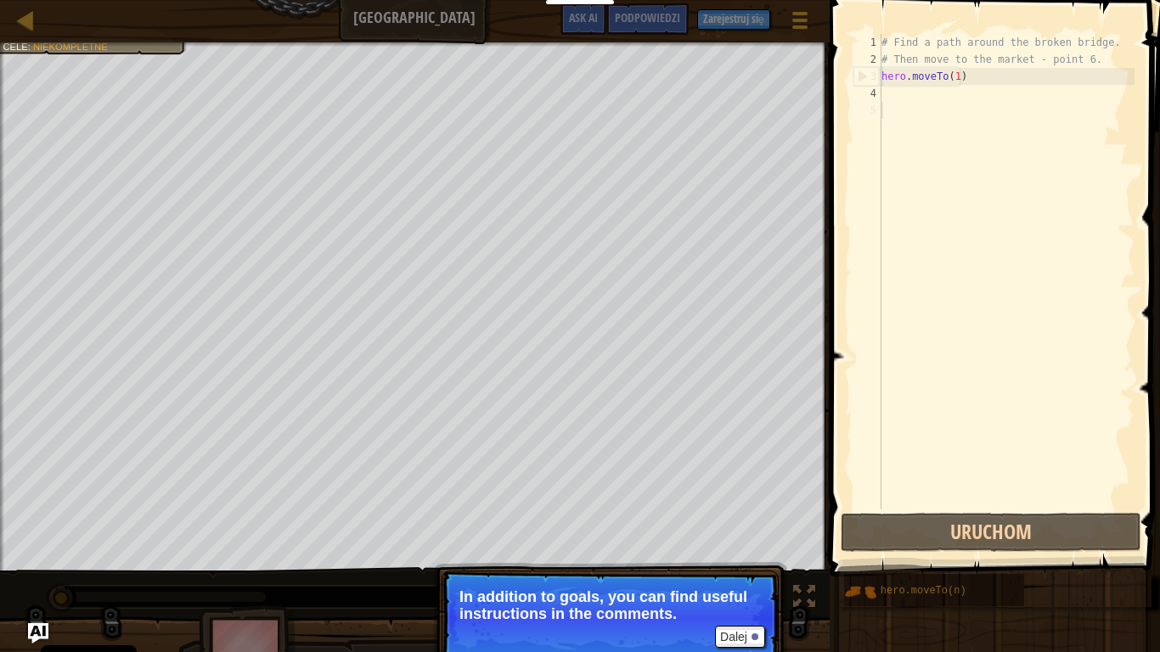
click at [898, 113] on div "# Find a path around the broken bridge. # Then move to the market - point 6. he…" at bounding box center [1006, 288] width 256 height 509
click at [893, 92] on div "# Find a path around the broken bridge. # Then move to the market - point 6. he…" at bounding box center [1006, 288] width 256 height 509
click at [887, 112] on div "# Find a path around the broken bridge. # Then move to the market - point 6. he…" at bounding box center [1006, 288] width 256 height 509
click at [896, 98] on div "# Find a path around the broken bridge. # Then move to the market - point 6. he…" at bounding box center [1006, 288] width 256 height 509
drag, startPoint x: 998, startPoint y: 74, endPoint x: 987, endPoint y: 76, distance: 12.0
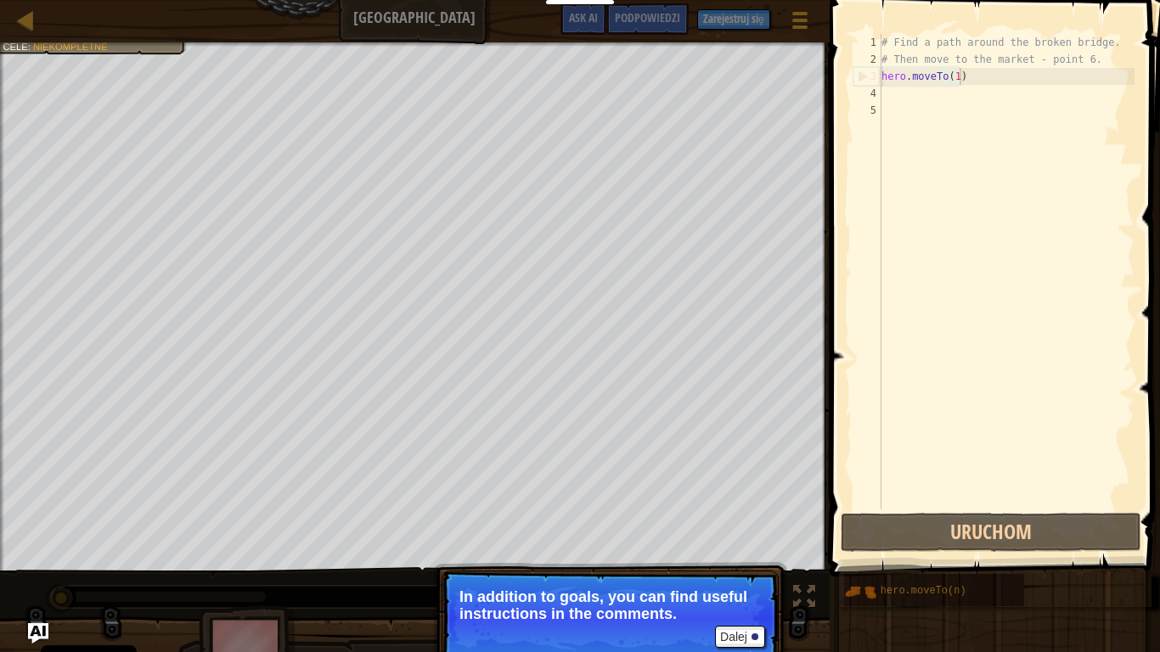
click at [998, 75] on div "# Find a path around the broken bridge. # Then move to the market - point 6. he…" at bounding box center [1006, 288] width 256 height 509
type textarea "hero.moveTo(1)"
click at [968, 74] on div "# Find a path around the broken bridge. # Then move to the market - point 6. he…" at bounding box center [1006, 288] width 256 height 509
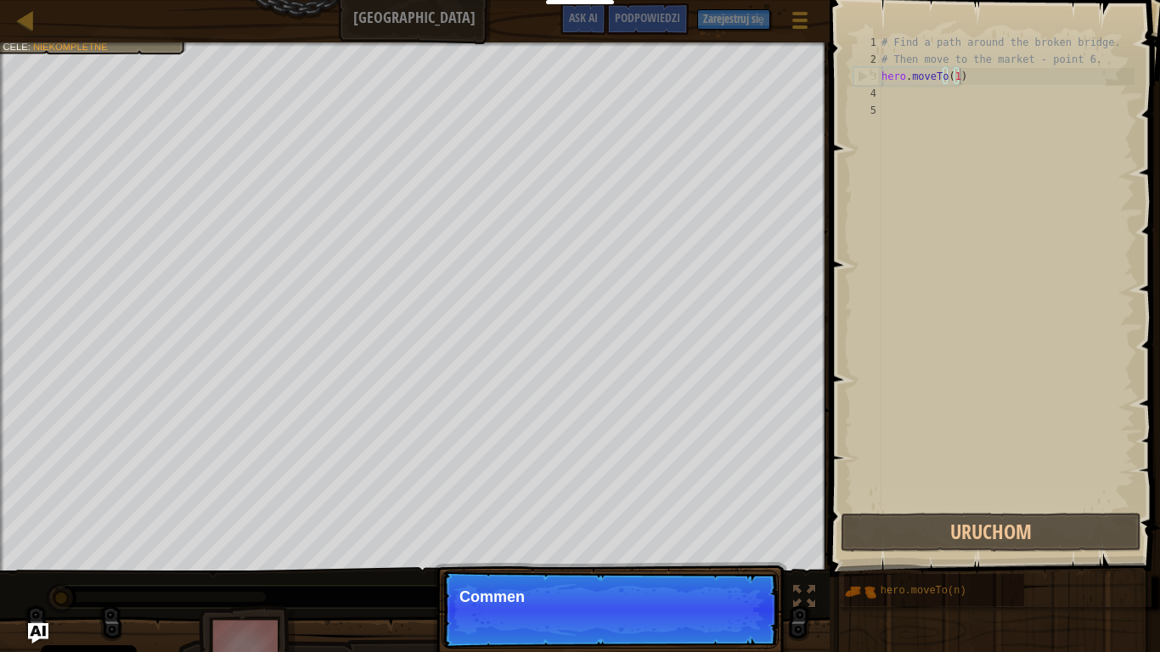
click at [959, 73] on div "# Find a path around the broken bridge. # Then move to the market - point 6. he…" at bounding box center [1006, 288] width 256 height 509
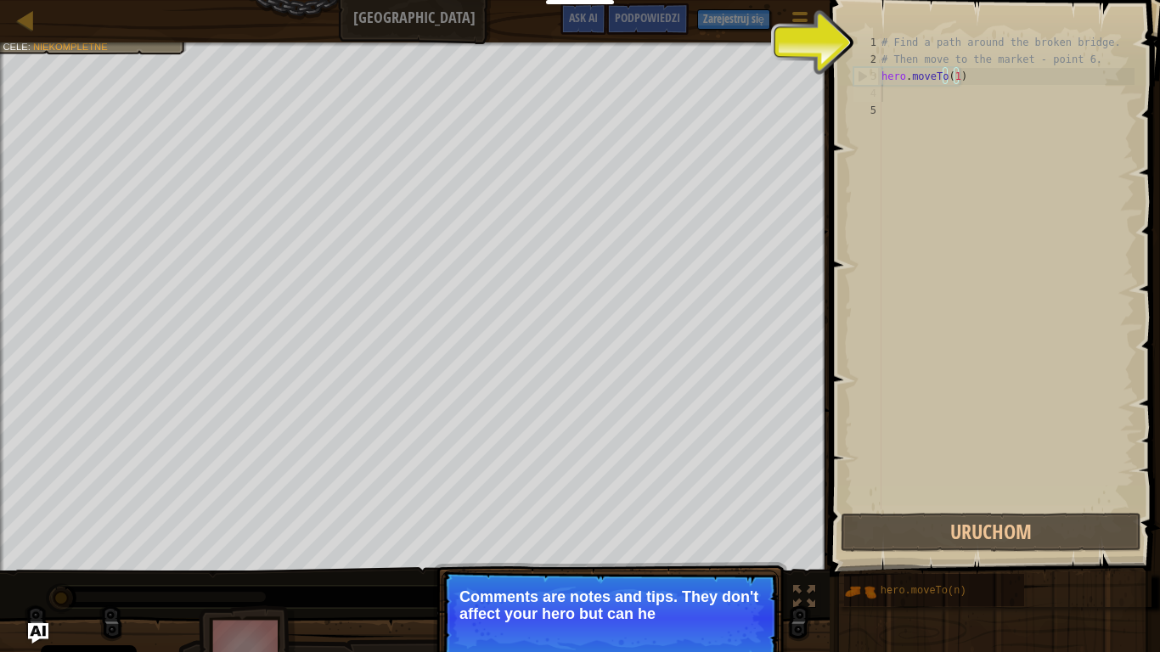
click at [892, 93] on div "# Find a path around the broken bridge. # Then move to the market - point 6. he…" at bounding box center [1006, 288] width 256 height 509
click at [959, 54] on div "# Find a path around the broken bridge. # Then move to the market - point 6. he…" at bounding box center [1006, 288] width 256 height 509
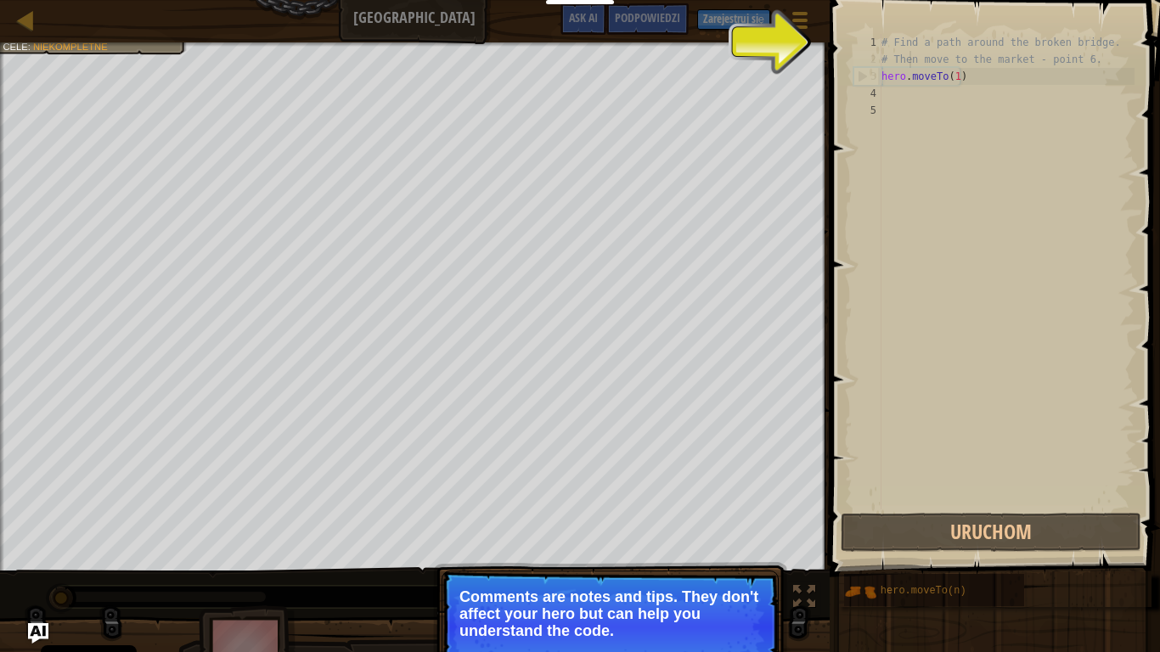
click at [908, 51] on div "# Find a path around the broken bridge. # Then move to the market - point 6. he…" at bounding box center [1006, 288] width 256 height 509
click at [846, 232] on span at bounding box center [996, 264] width 344 height 627
drag, startPoint x: 847, startPoint y: 239, endPoint x: 859, endPoint y: 190, distance: 50.7
click at [848, 237] on span at bounding box center [996, 264] width 344 height 627
drag, startPoint x: 872, startPoint y: 24, endPoint x: 927, endPoint y: 20, distance: 55.3
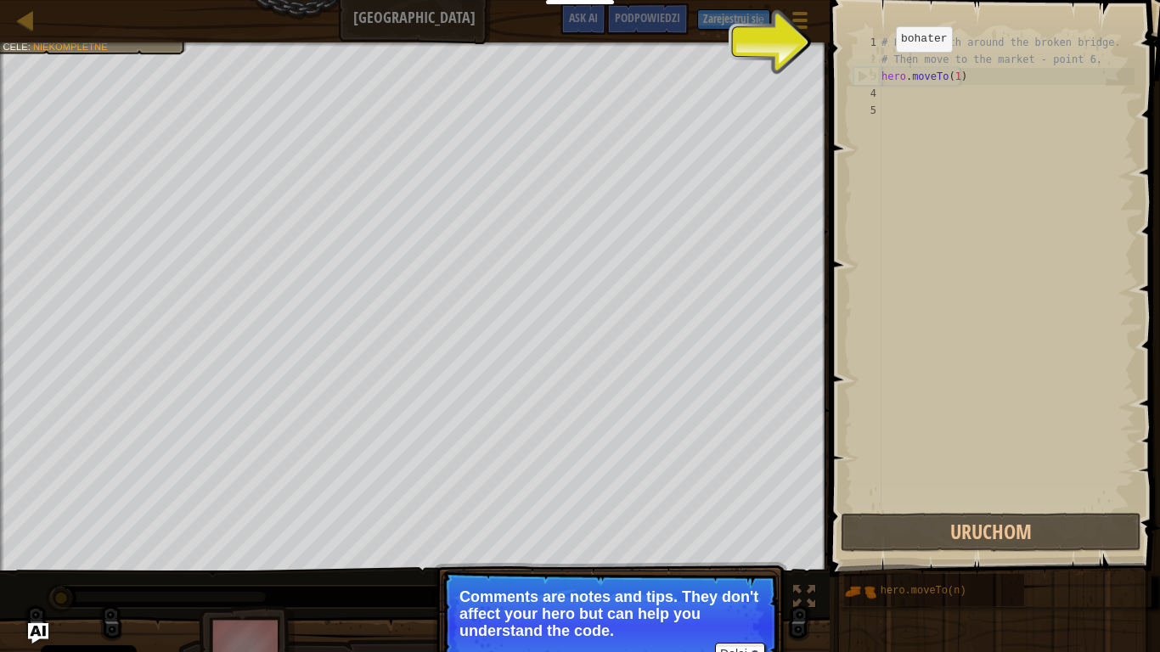
click at [901, 21] on span at bounding box center [996, 264] width 344 height 627
drag, startPoint x: 929, startPoint y: 25, endPoint x: 921, endPoint y: 44, distance: 20.2
click at [924, 38] on div "# Then move to the market - point 6. 1 2 3 4 5 # Find a path around the broken …" at bounding box center [991, 321] width 335 height 627
type textarea "# Find a path around the broken bridge."
drag, startPoint x: 921, startPoint y: 44, endPoint x: 945, endPoint y: 45, distance: 23.8
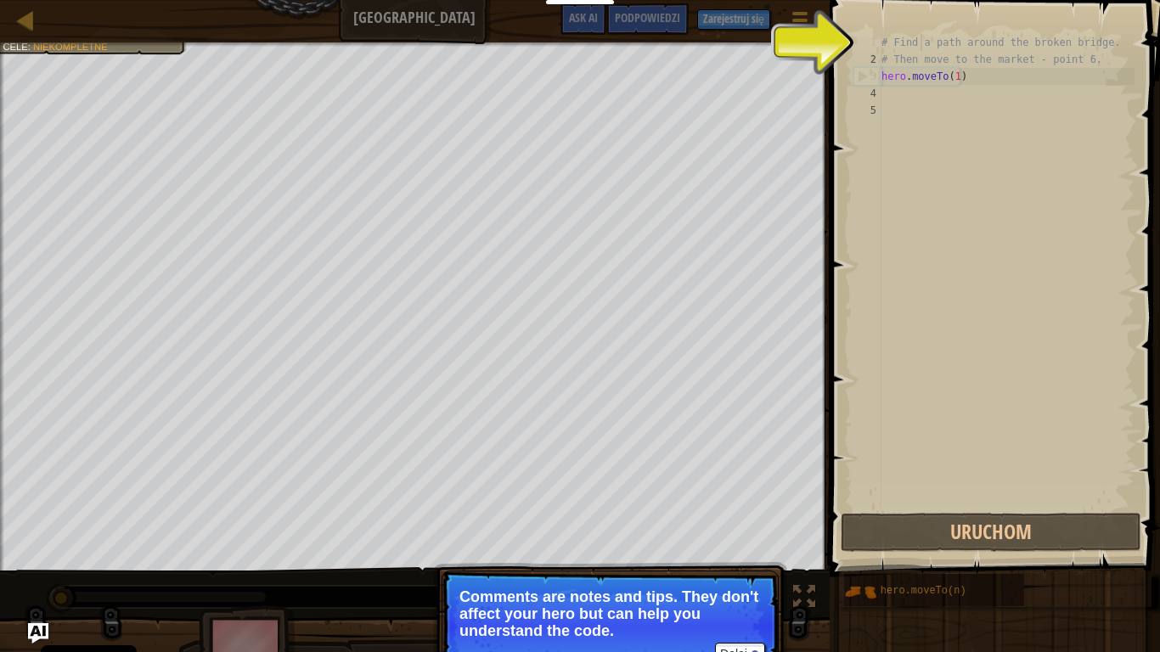
click at [936, 45] on div "# Find a path around the broken bridge. # Then move to the market - point 6. he…" at bounding box center [1006, 288] width 256 height 509
drag, startPoint x: 998, startPoint y: 28, endPoint x: 1004, endPoint y: 68, distance: 40.2
click at [999, 27] on span at bounding box center [996, 264] width 344 height 627
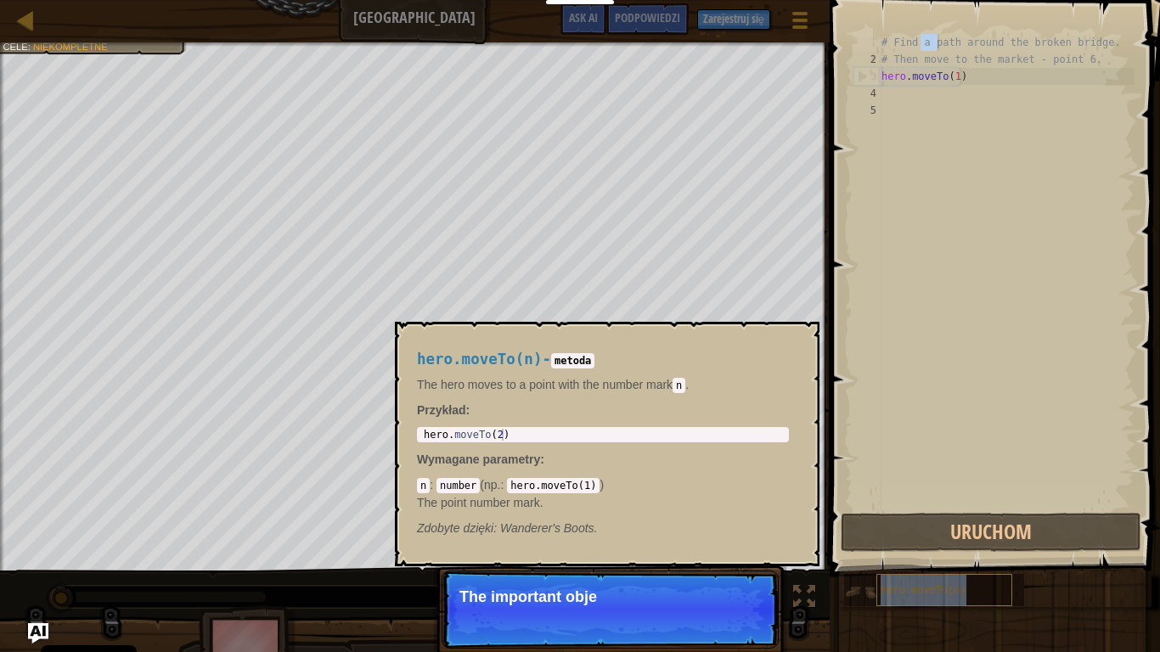
click at [954, 551] on div "hero.moveTo(n)" at bounding box center [944, 590] width 136 height 32
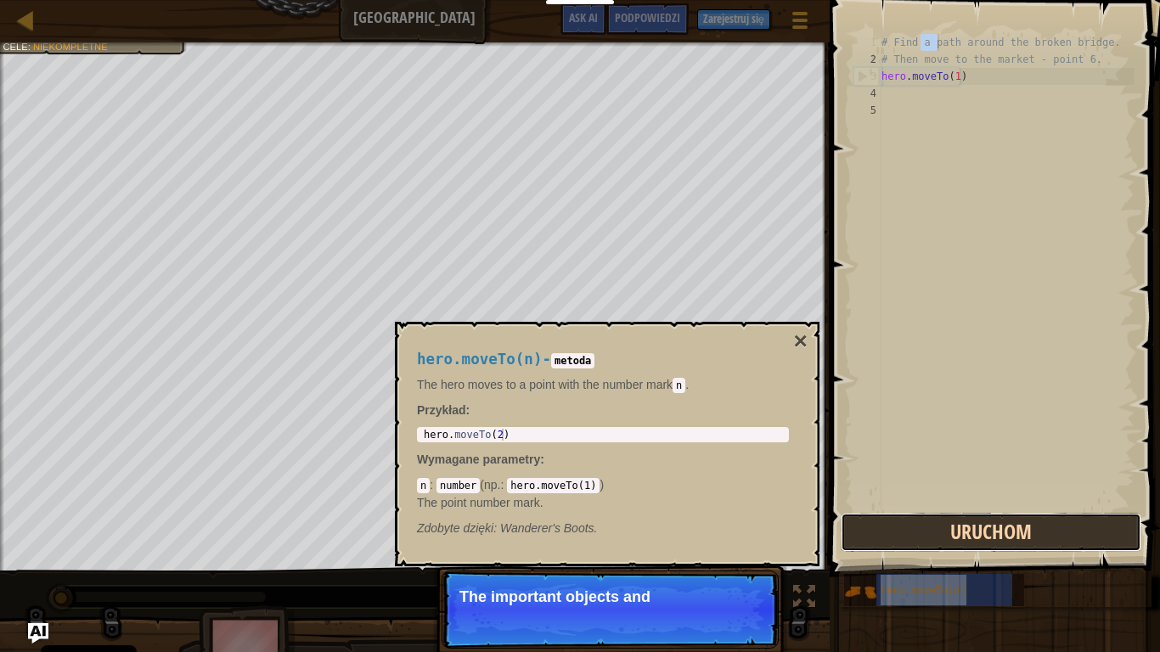
drag, startPoint x: 954, startPoint y: 581, endPoint x: 966, endPoint y: 546, distance: 36.8
click at [966, 546] on button "Uruchom" at bounding box center [991, 532] width 301 height 39
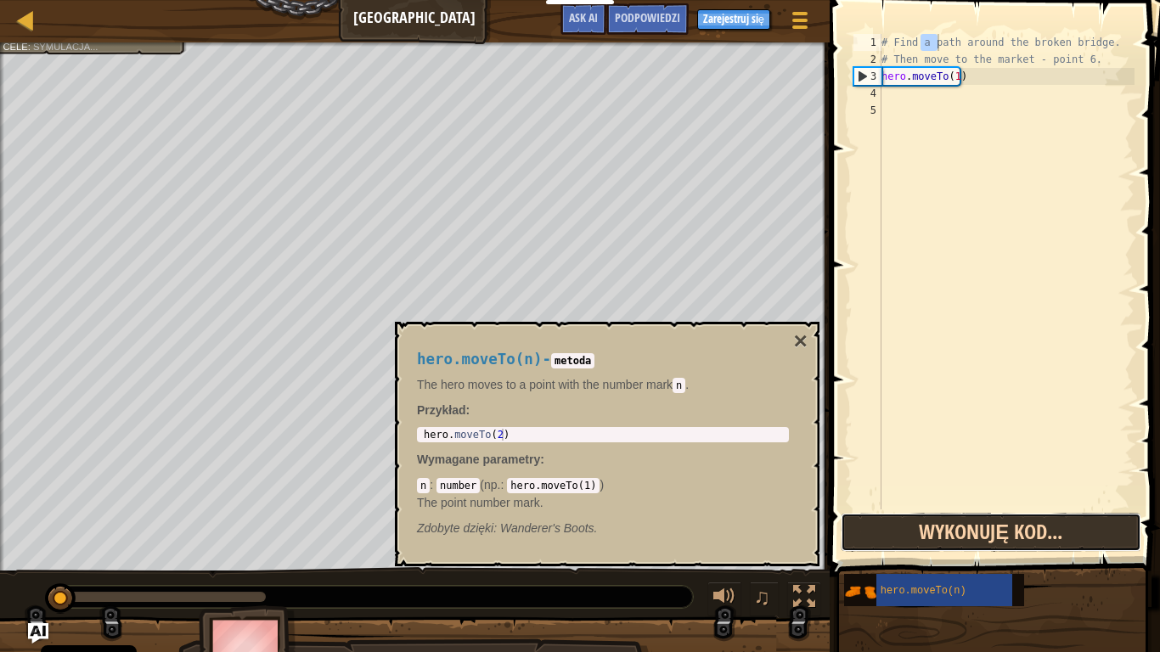
click at [966, 546] on button "Wykonuję kod..." at bounding box center [991, 532] width 301 height 39
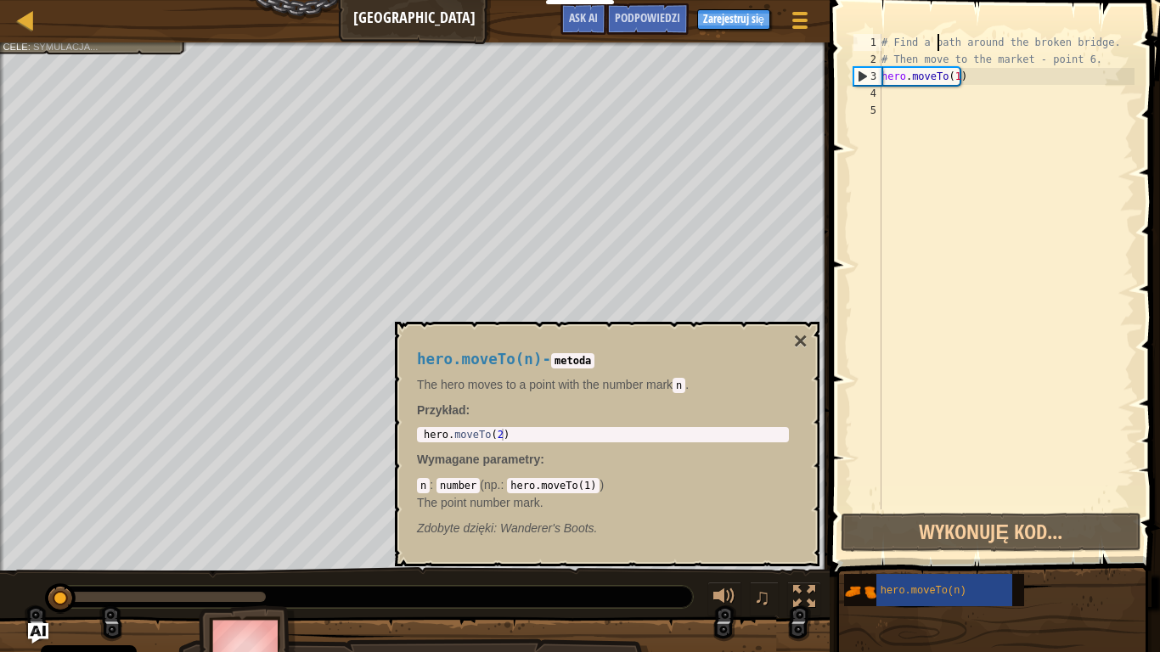
click at [790, 455] on div "hero.moveTo(n) - metoda The hero moves to a point with the number [PERSON_NAME]…" at bounding box center [603, 443] width 396 height 217
type textarea "hero.moveTo(2)"
drag, startPoint x: 526, startPoint y: 433, endPoint x: 413, endPoint y: 447, distance: 114.6
click at [413, 447] on div "hero.moveTo(n) - metoda The hero moves to a point with the number [PERSON_NAME]…" at bounding box center [603, 443] width 396 height 217
click at [801, 348] on button "×" at bounding box center [801, 341] width 14 height 24
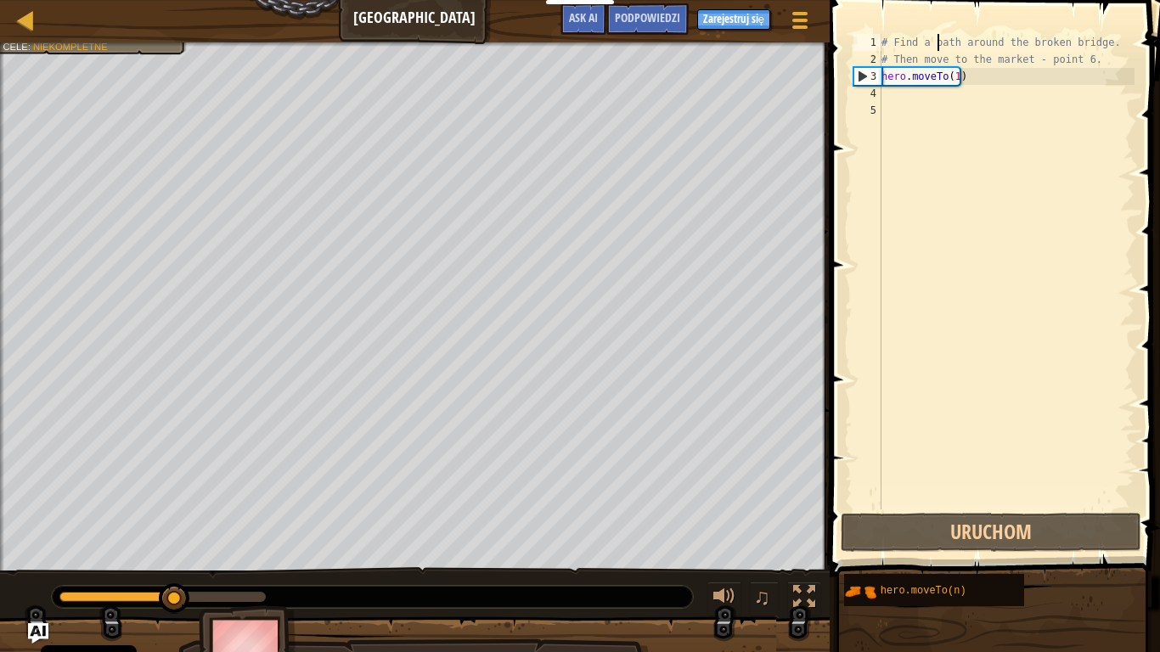
click at [927, 100] on div "# Find a path around the broken bridge. # Then move to the market - point 6. he…" at bounding box center [1006, 288] width 256 height 509
paste textarea "a p"
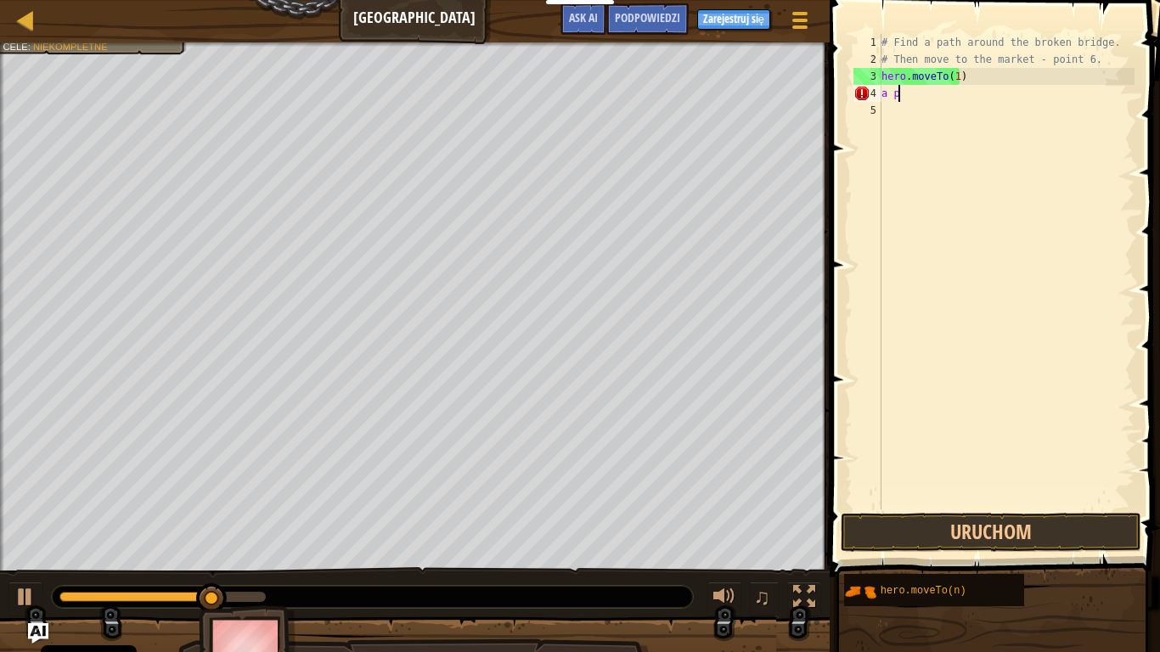
click at [916, 99] on div "# Find a path around the broken bridge. # Then move to the market - point 6. he…" at bounding box center [1006, 288] width 256 height 509
type textarea "a"
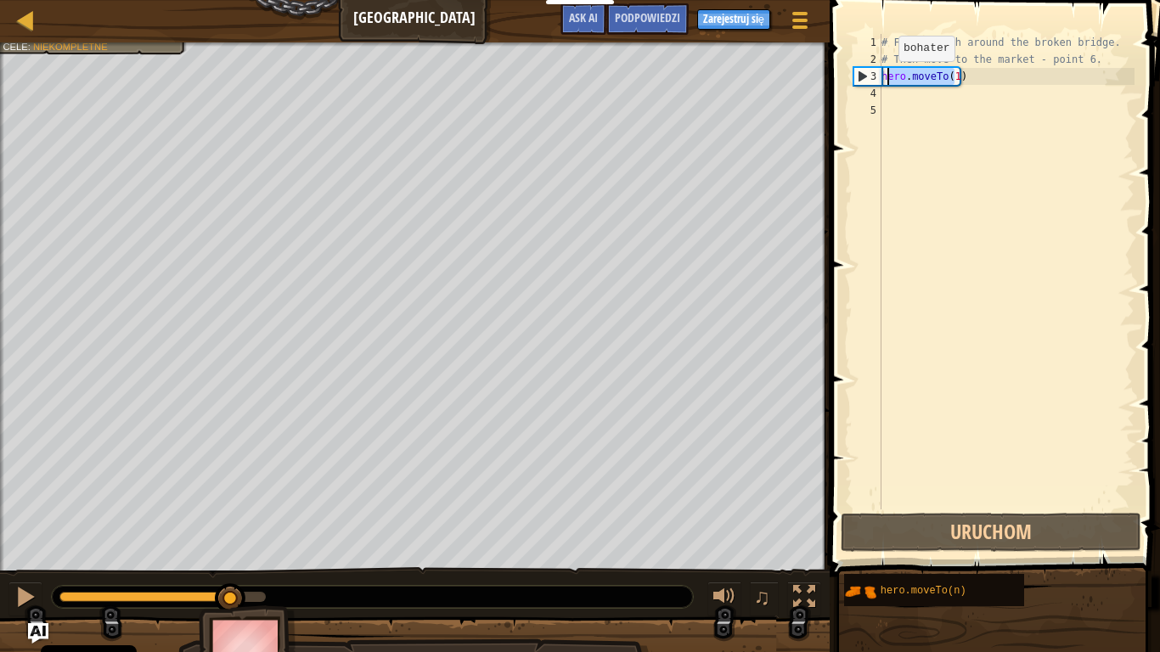
drag, startPoint x: 956, startPoint y: 70, endPoint x: 881, endPoint y: 79, distance: 75.3
click at [881, 79] on div "# Find a path around the broken bridge. # Then move to the market - point 6. he…" at bounding box center [1006, 288] width 256 height 509
type textarea "hero.moveTo(1)"
drag, startPoint x: 991, startPoint y: 94, endPoint x: 967, endPoint y: 87, distance: 24.7
click at [990, 95] on div "# Find a path around the broken bridge. # Then move to the market - point 6. he…" at bounding box center [1006, 288] width 256 height 509
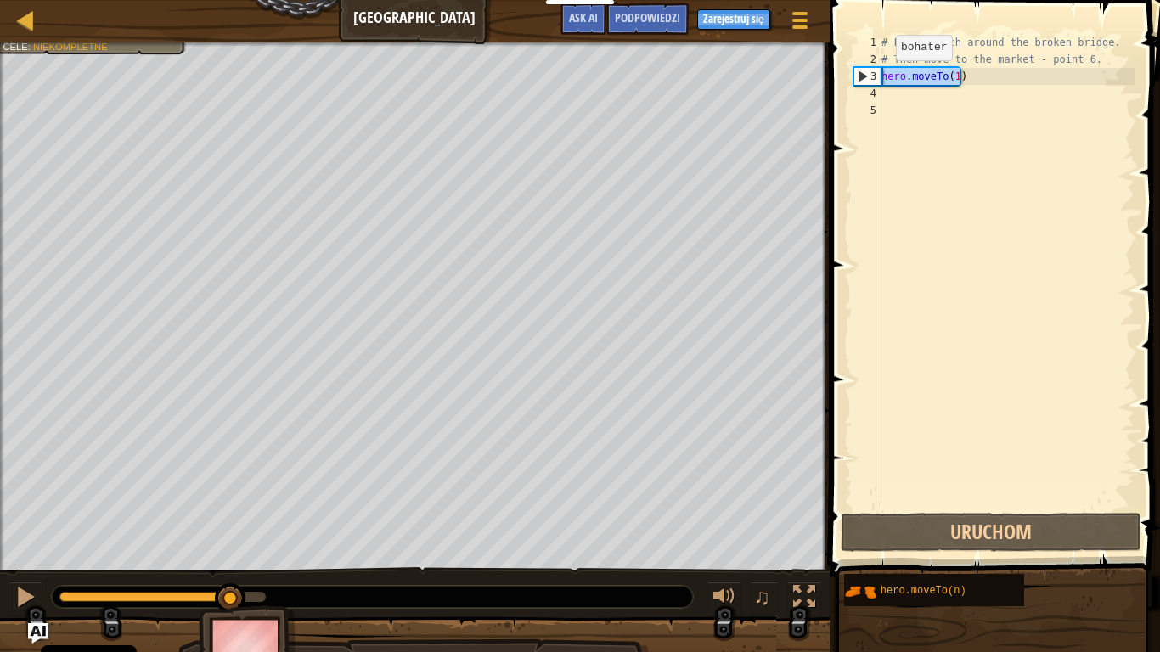
drag, startPoint x: 956, startPoint y: 79, endPoint x: 867, endPoint y: 77, distance: 89.2
click at [867, 77] on div "1 2 3 4 5 # Find a path around the broken bridge. # Then move to the market - p…" at bounding box center [992, 271] width 284 height 475
type textarea "hero.moveTo(1)"
click at [890, 97] on div "# Find a path around the broken bridge. # Then move to the market - point 6. he…" at bounding box center [1006, 288] width 256 height 509
paste textarea "hero.moveTo(1)"
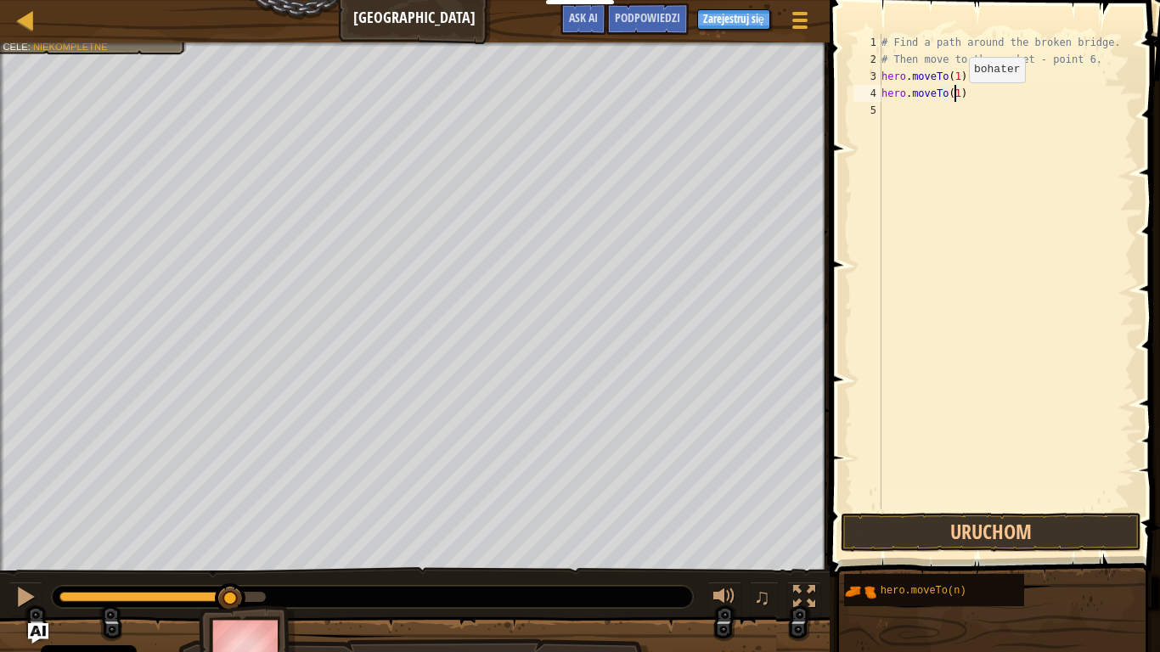
click at [954, 99] on div "# Find a path around the broken bridge. # Then move to the market - point 6. he…" at bounding box center [1006, 288] width 256 height 509
type textarea "hero.moveTo(3)"
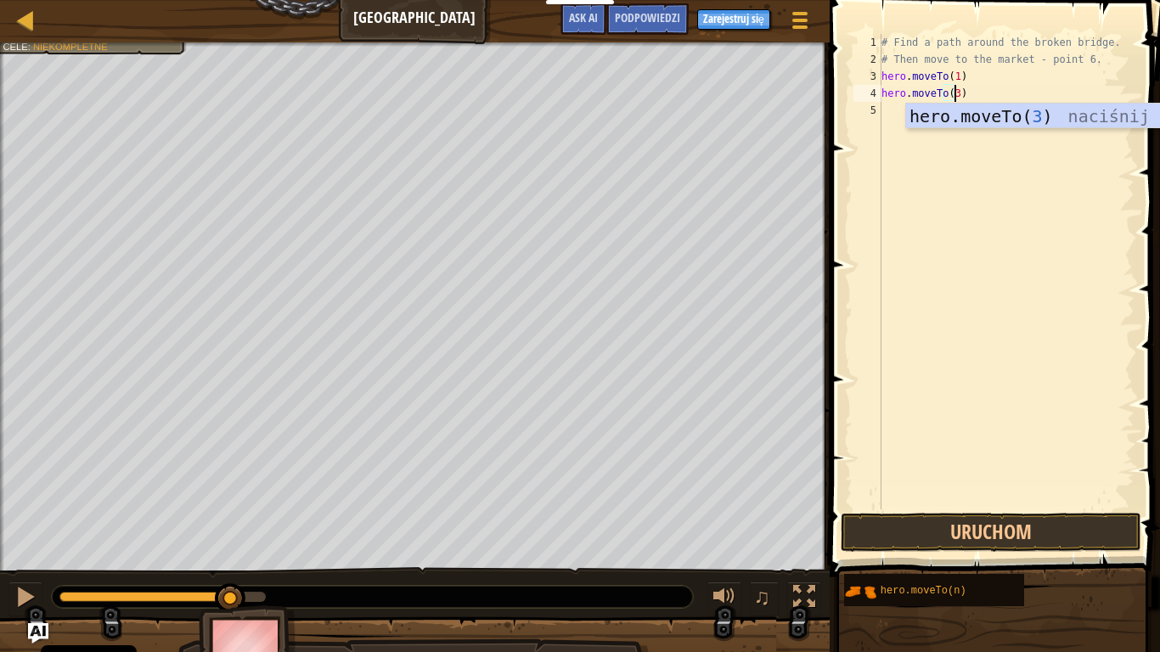
scroll to position [8, 5]
click at [888, 108] on div "# Find a path around the broken bridge. # Then move to the market - point 6. he…" at bounding box center [1006, 288] width 256 height 509
paste textarea "hero.moveTo(1)"
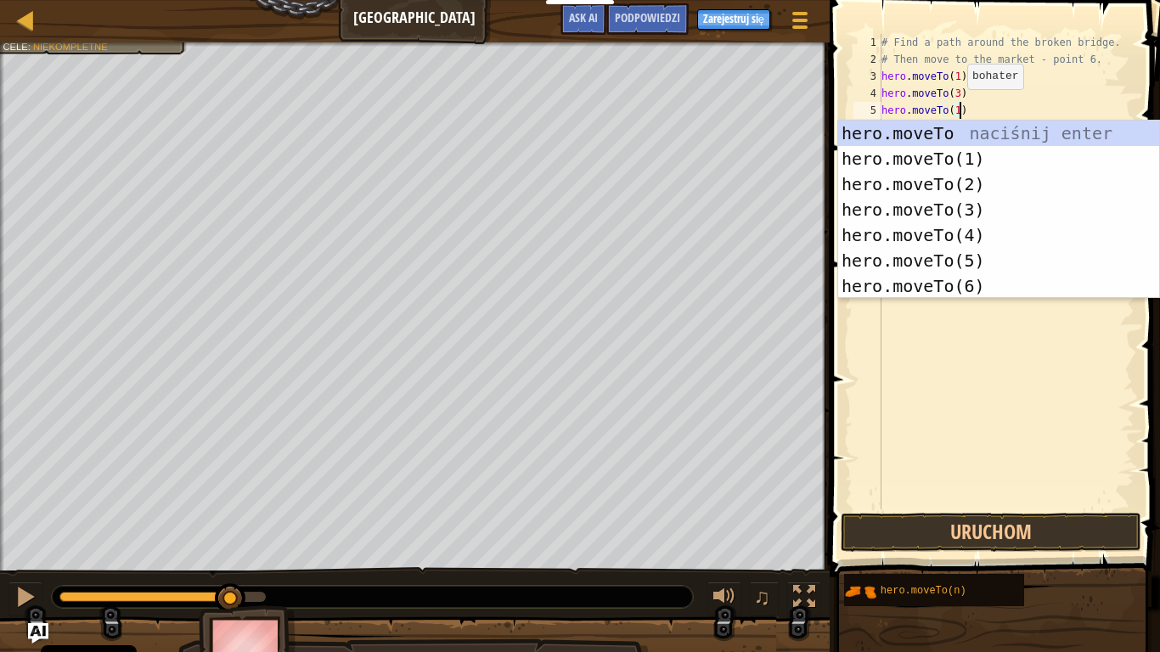
click at [953, 106] on div "# Find a path around the broken bridge. # Then move to the market - point 6. he…" at bounding box center [1006, 288] width 256 height 509
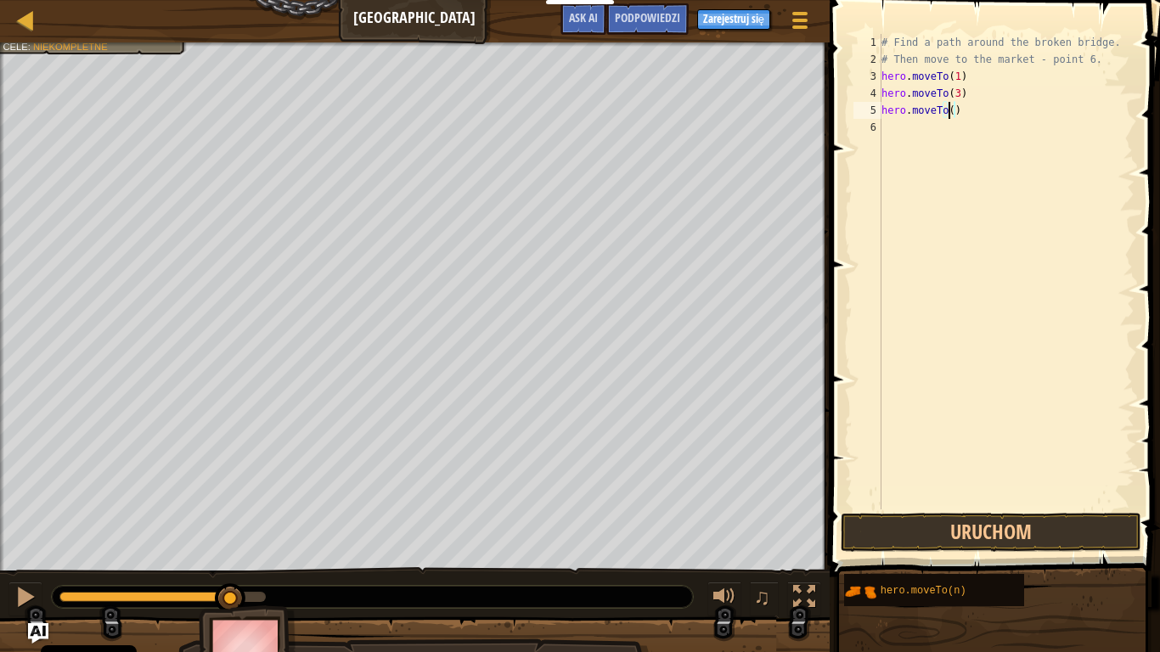
type textarea "hero.moveTo(4)"
click at [932, 162] on div "# Find a path around the broken bridge. # Then move to the market - point 6. he…" at bounding box center [1006, 288] width 256 height 509
paste textarea "hero.moveTo(1)"
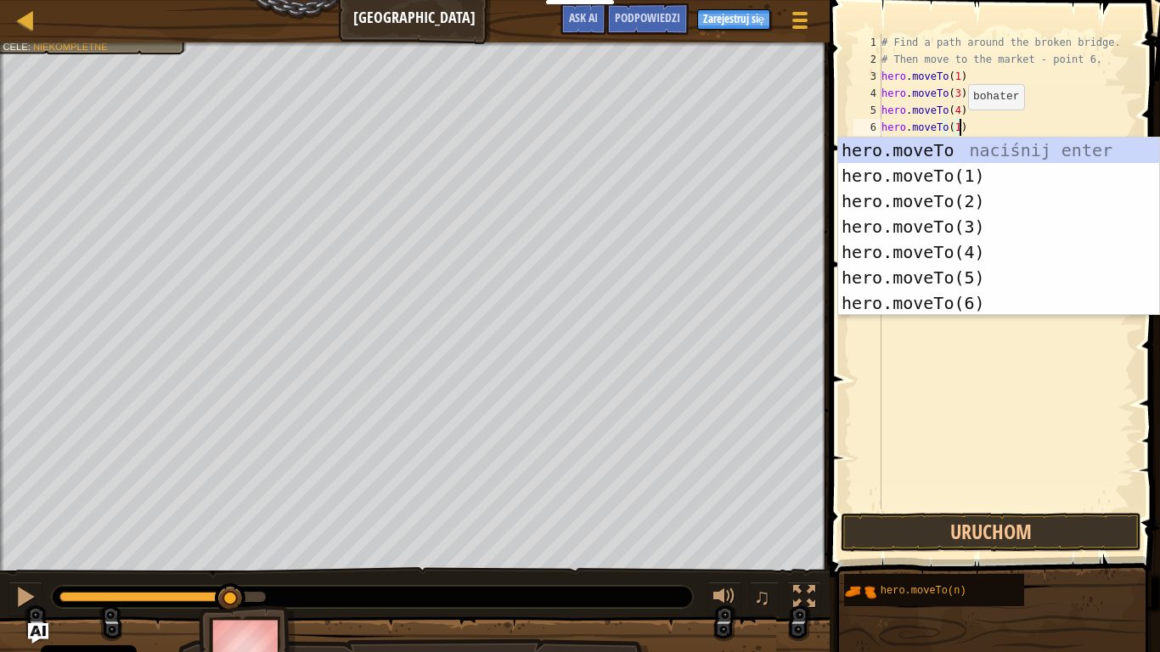
click at [955, 127] on div "# Find a path around the broken bridge. # Then move to the market - point 6. he…" at bounding box center [1006, 288] width 256 height 509
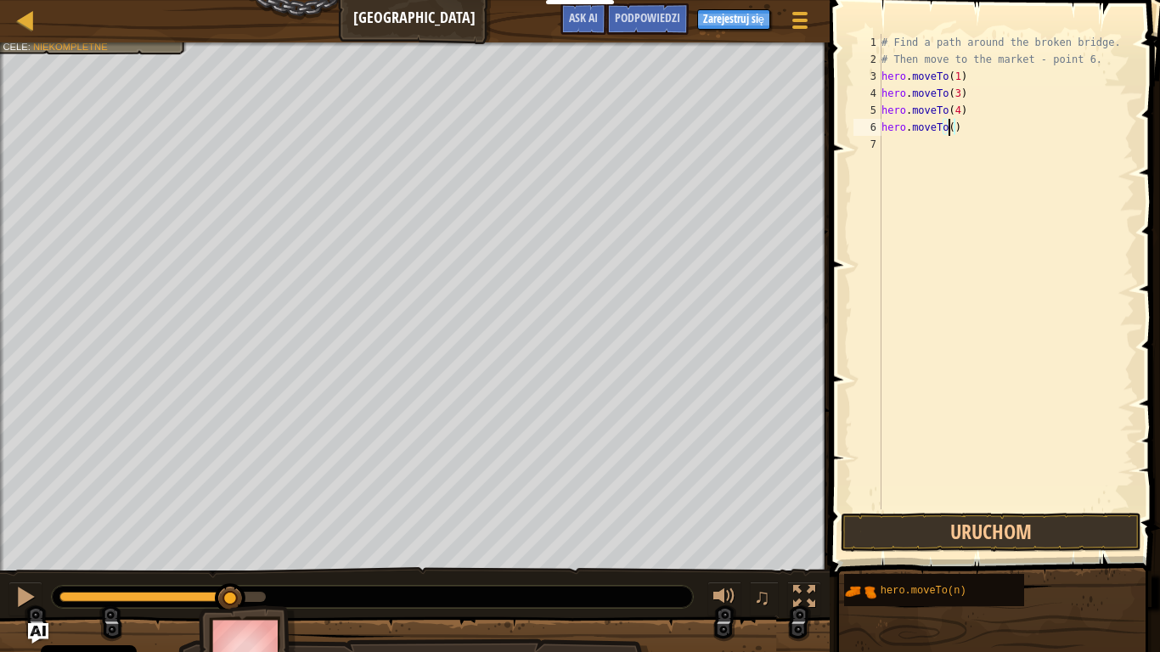
scroll to position [8, 5]
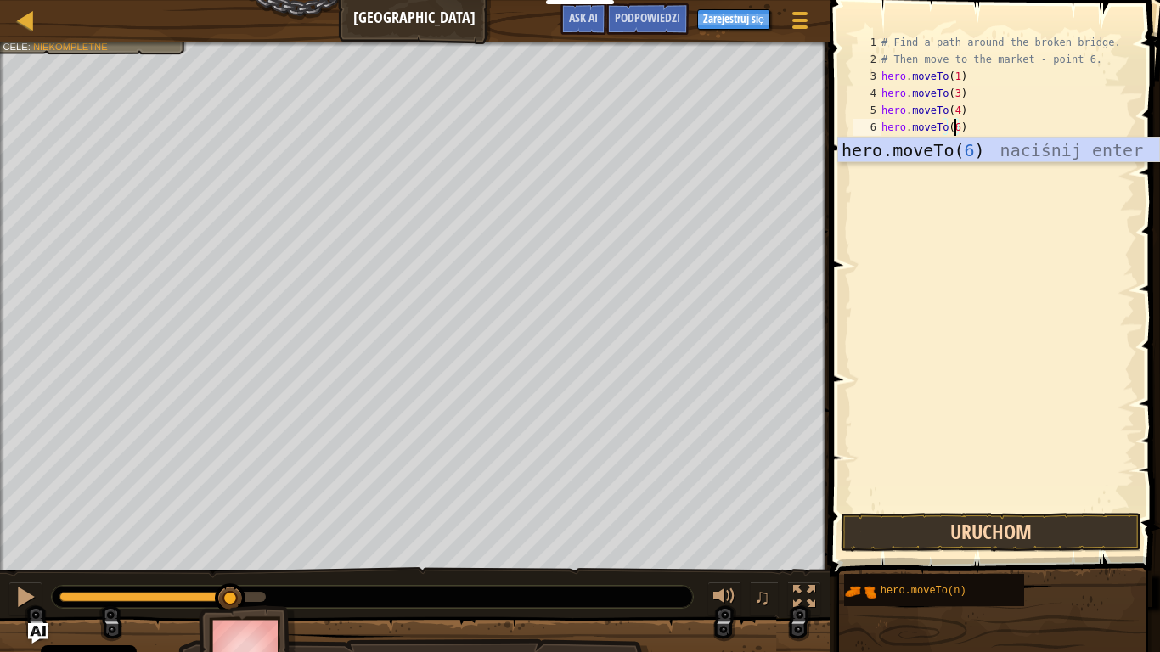
type textarea "hero.moveTo(6)"
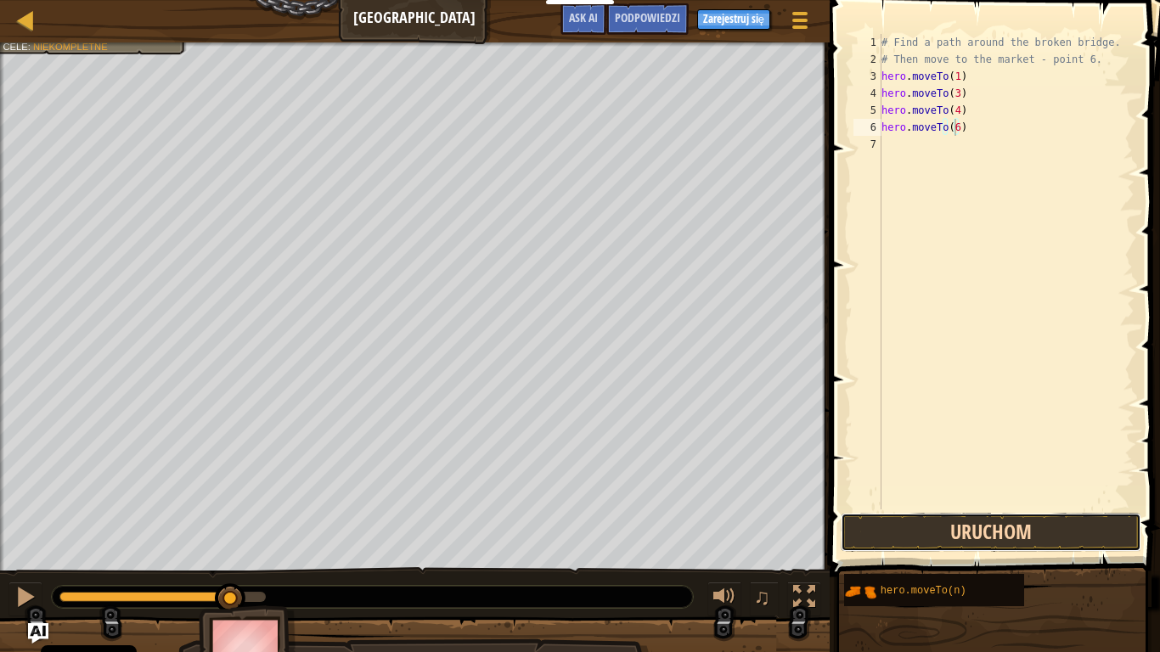
click at [1008, 536] on button "Uruchom" at bounding box center [991, 532] width 301 height 39
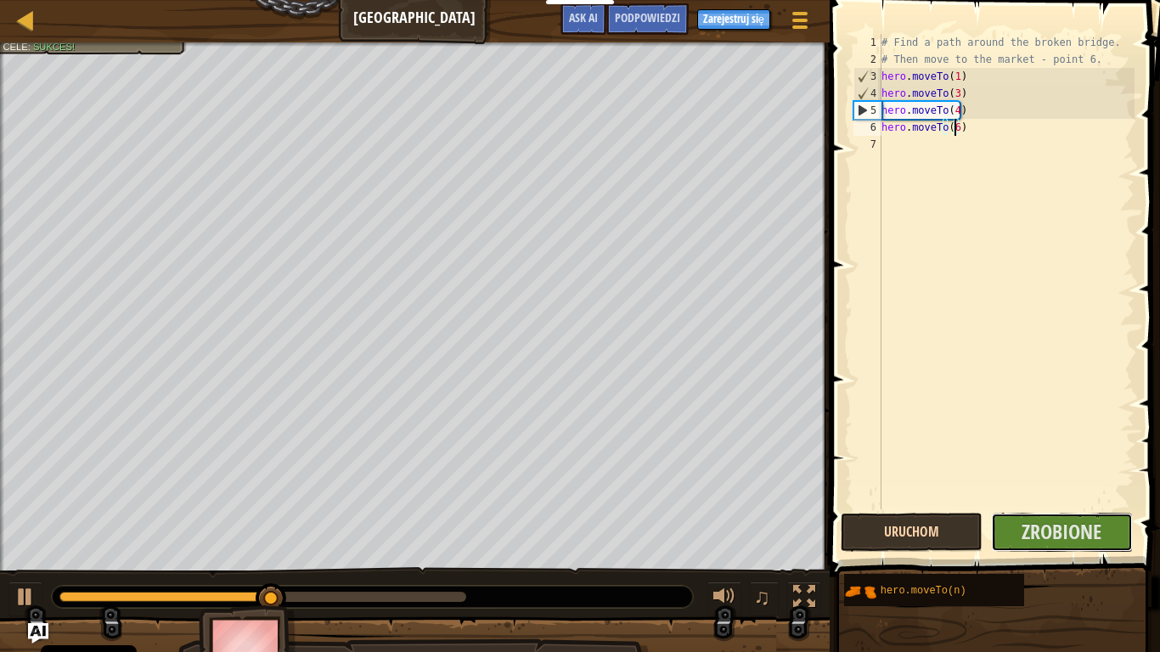
click at [1008, 536] on button "Zrobione" at bounding box center [1062, 532] width 142 height 39
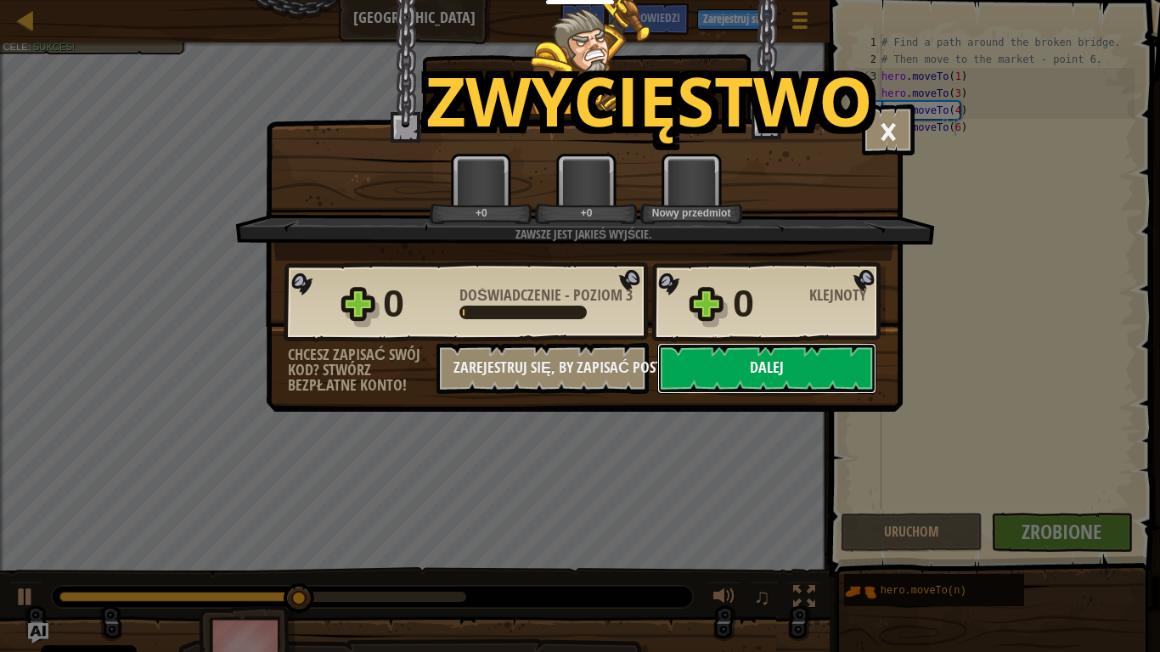
click at [815, 379] on button "Dalej" at bounding box center [766, 368] width 219 height 51
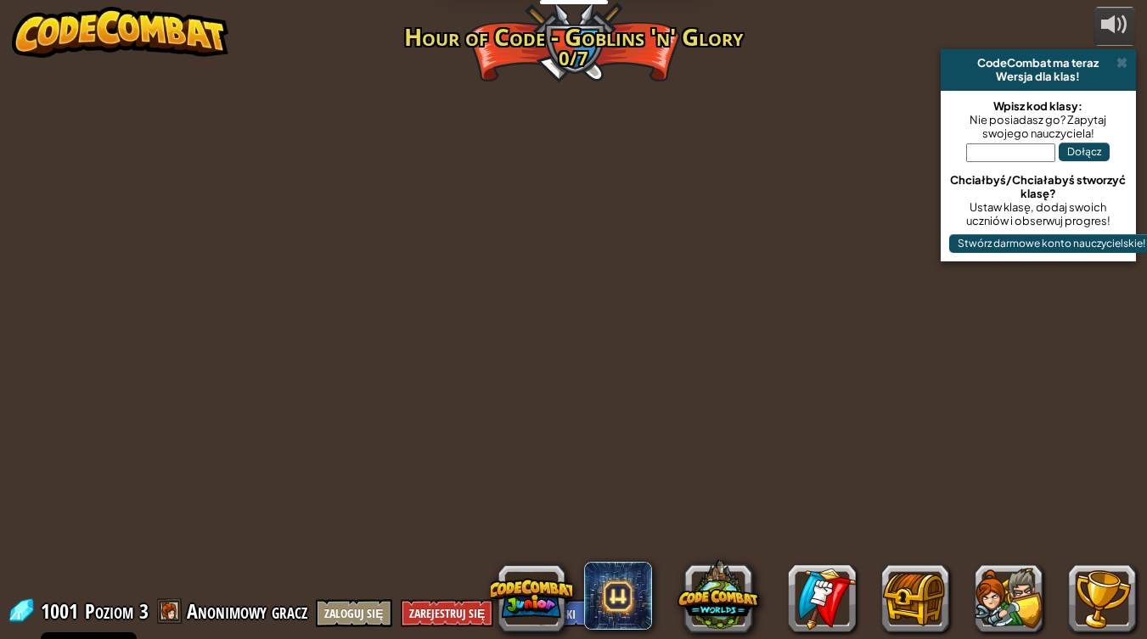
select select "pl"
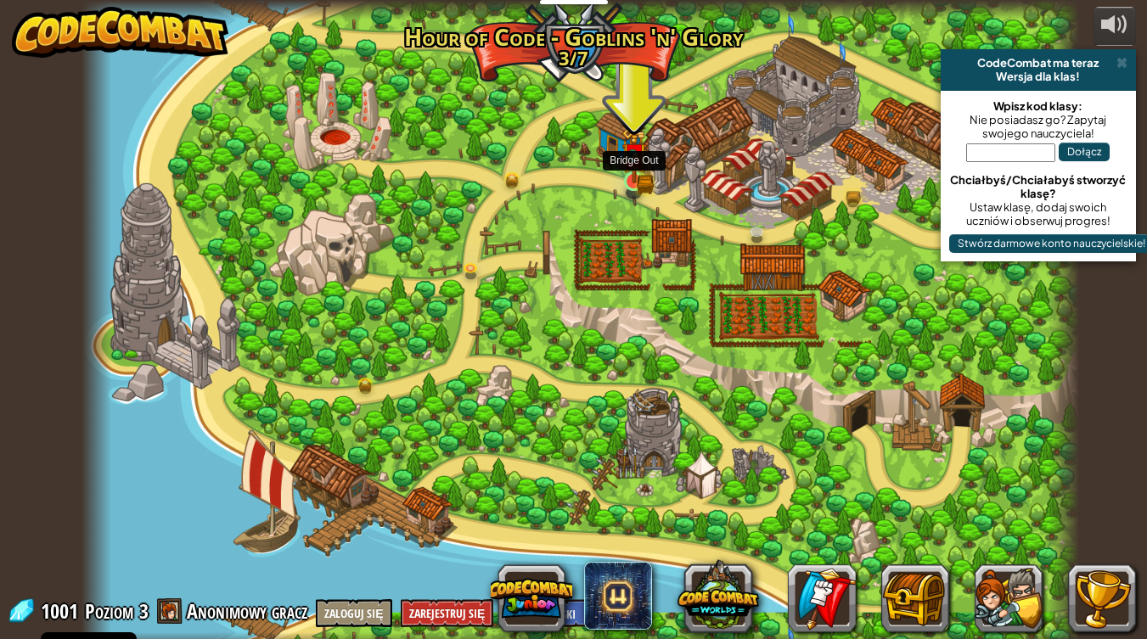
click at [638, 179] on img at bounding box center [633, 154] width 25 height 55
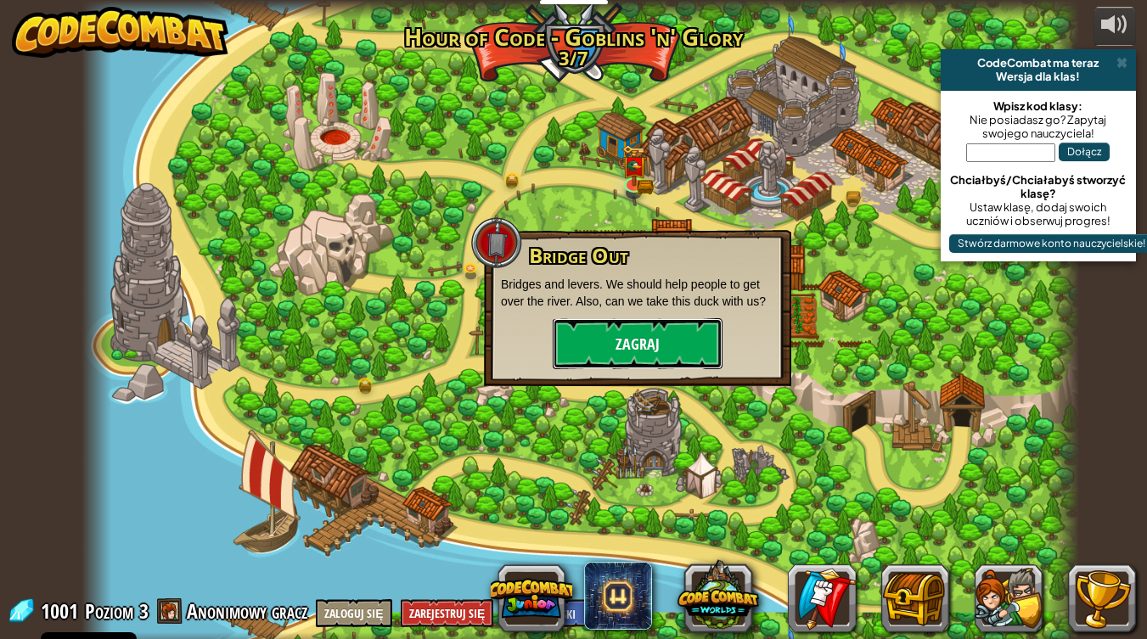
click at [635, 351] on button "Zagraj" at bounding box center [638, 343] width 170 height 51
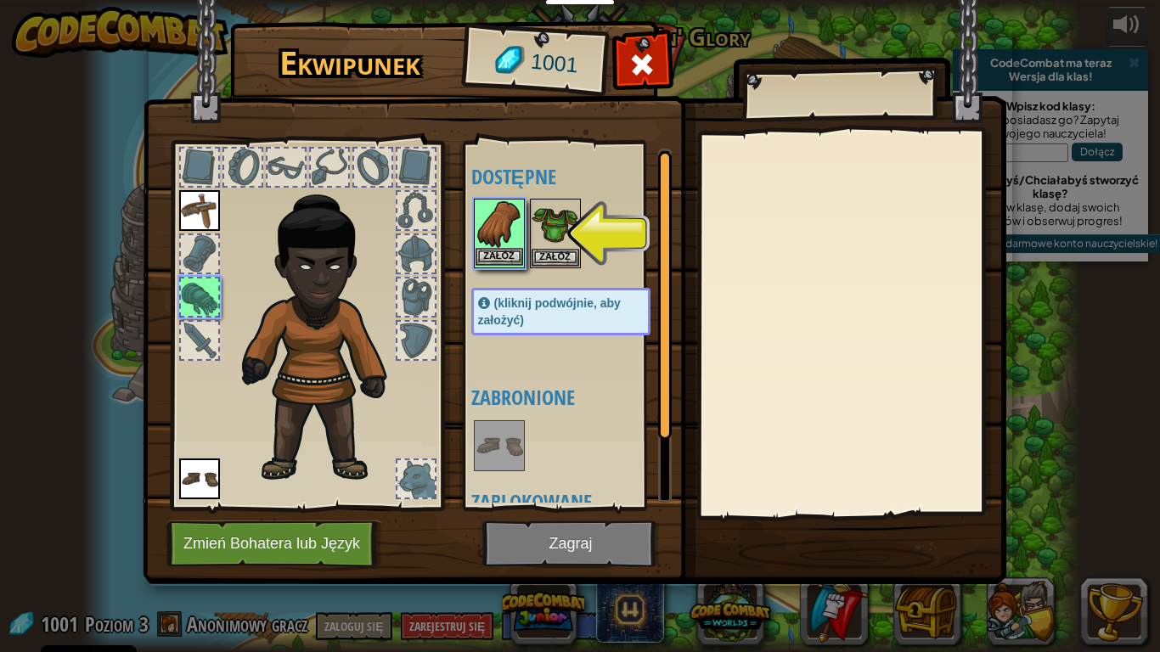
click at [518, 246] on img at bounding box center [499, 224] width 48 height 48
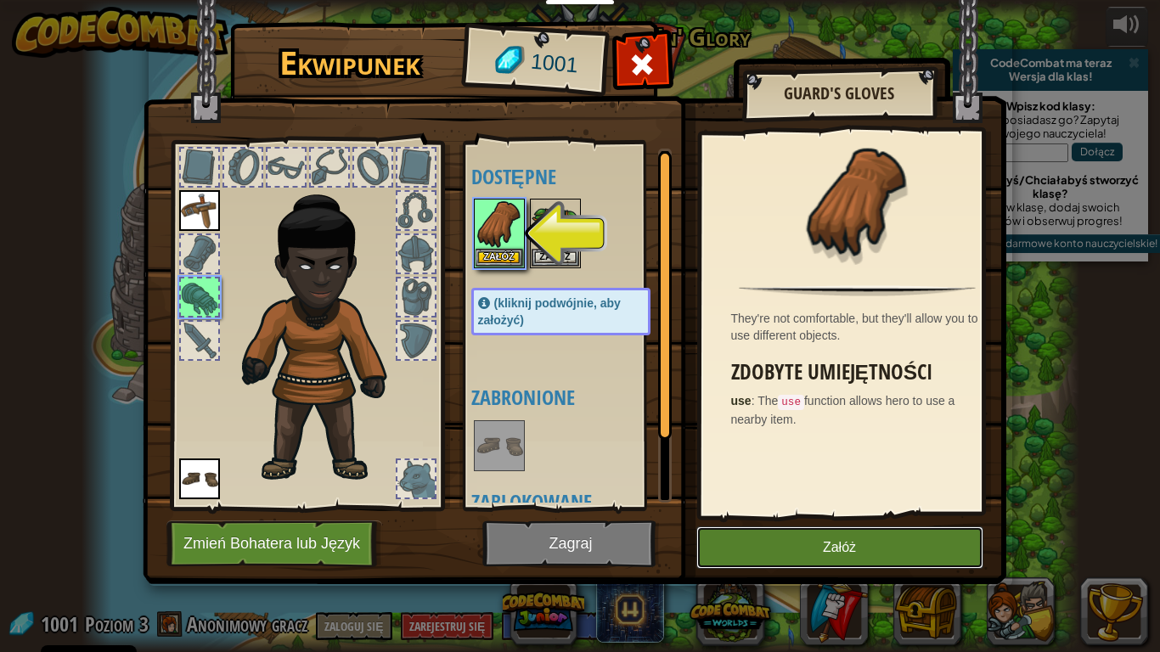
click at [821, 551] on button "Załóż" at bounding box center [839, 547] width 287 height 42
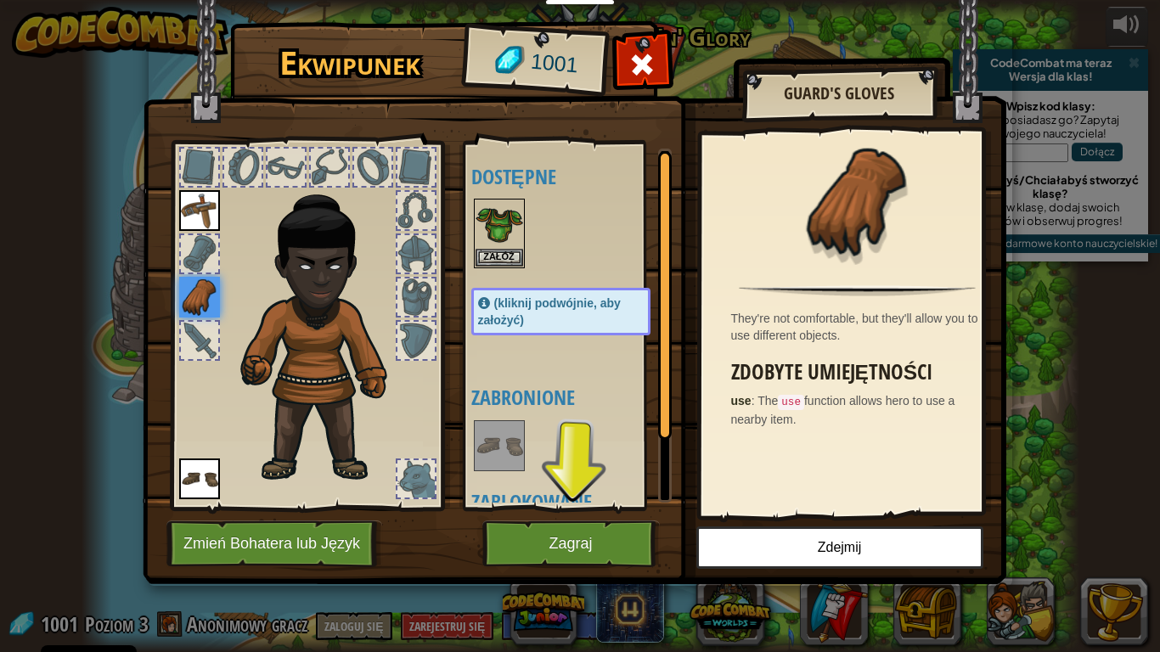
click at [578, 382] on div "Dostępne Załóż Załóż Załóż (kliknij podwójnie, aby założyć) Zabronione Zablokow…" at bounding box center [577, 326] width 213 height 354
click at [509, 233] on img at bounding box center [499, 224] width 48 height 48
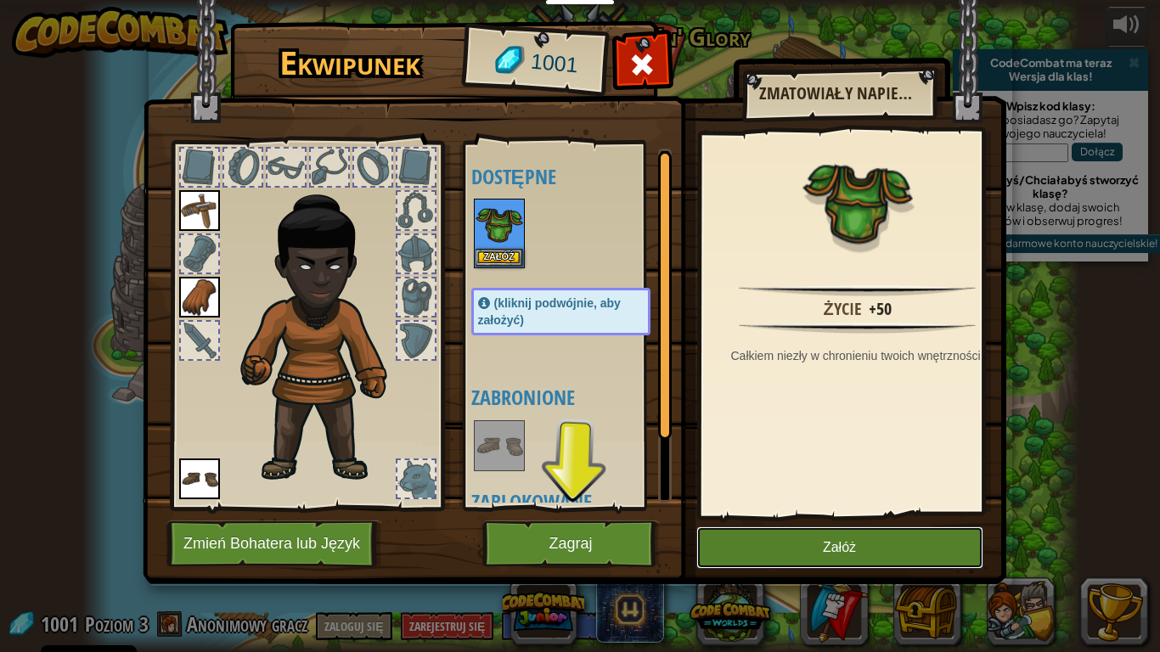
click at [771, 549] on button "Załóż" at bounding box center [839, 547] width 287 height 42
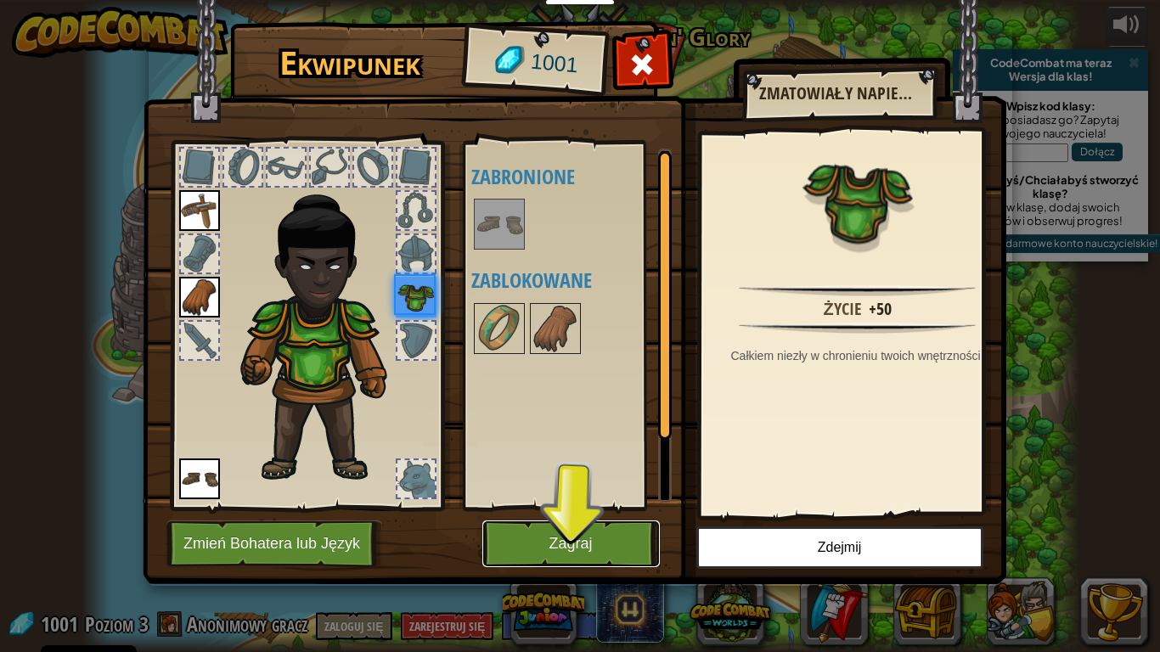
click at [629, 551] on button "Zagraj" at bounding box center [570, 543] width 177 height 47
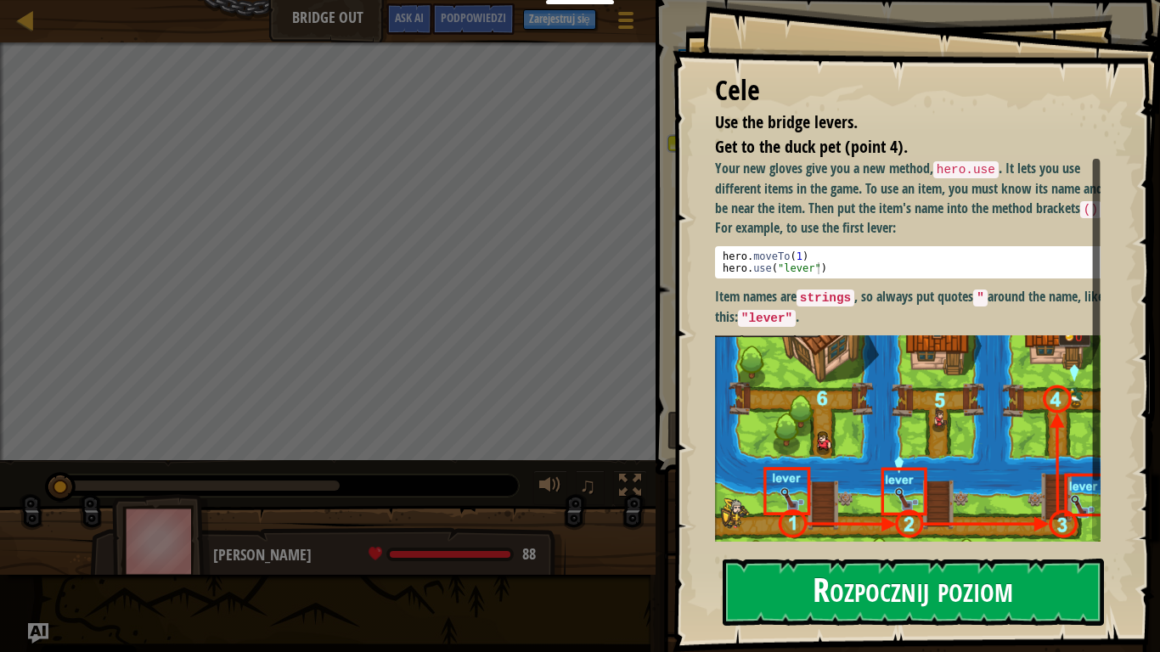
click at [810, 551] on button "Rozpocznij poziom" at bounding box center [913, 592] width 381 height 67
